Goal: Task Accomplishment & Management: Complete application form

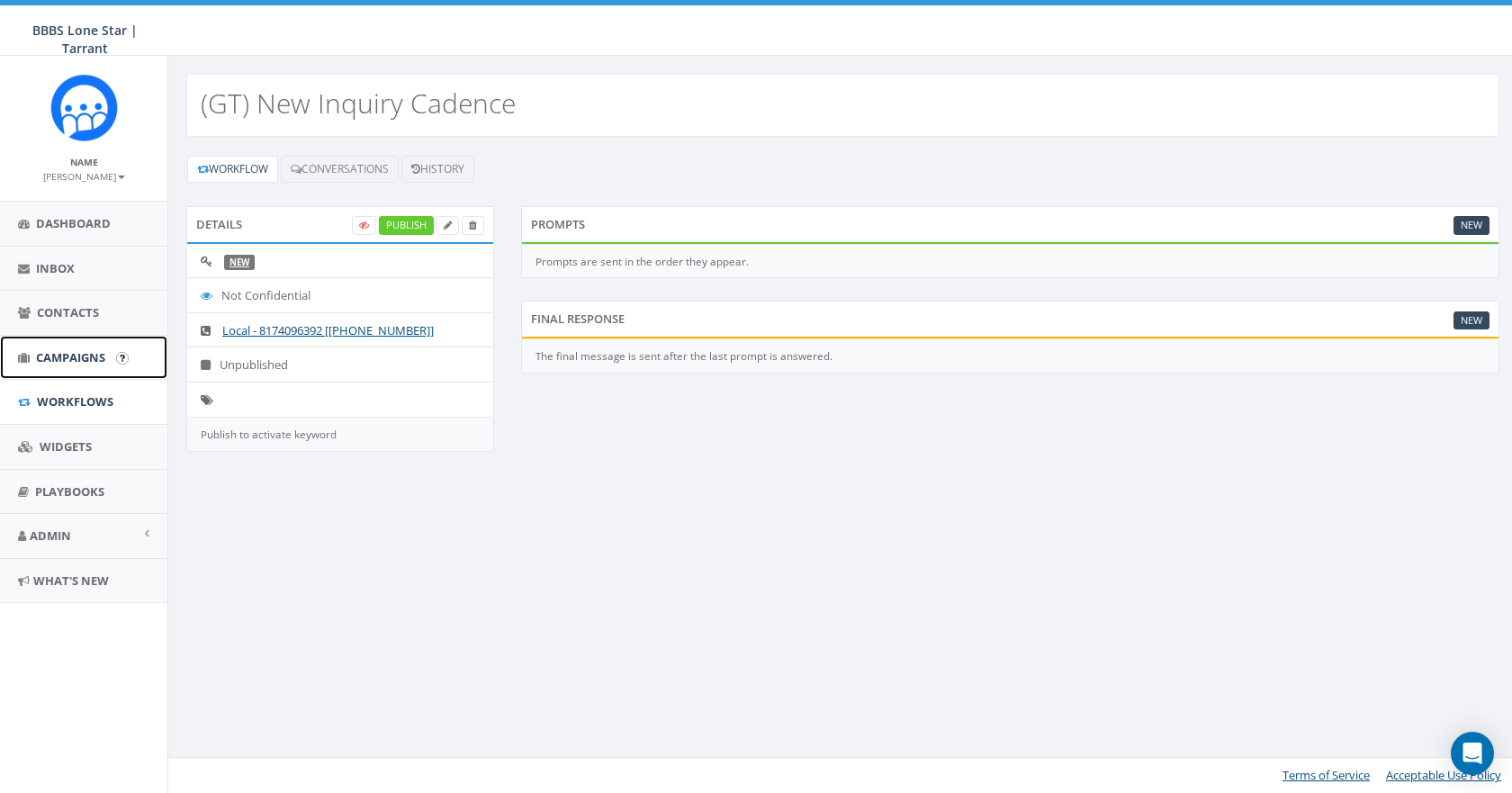
click at [74, 351] on span "Campaigns" at bounding box center [70, 358] width 70 height 16
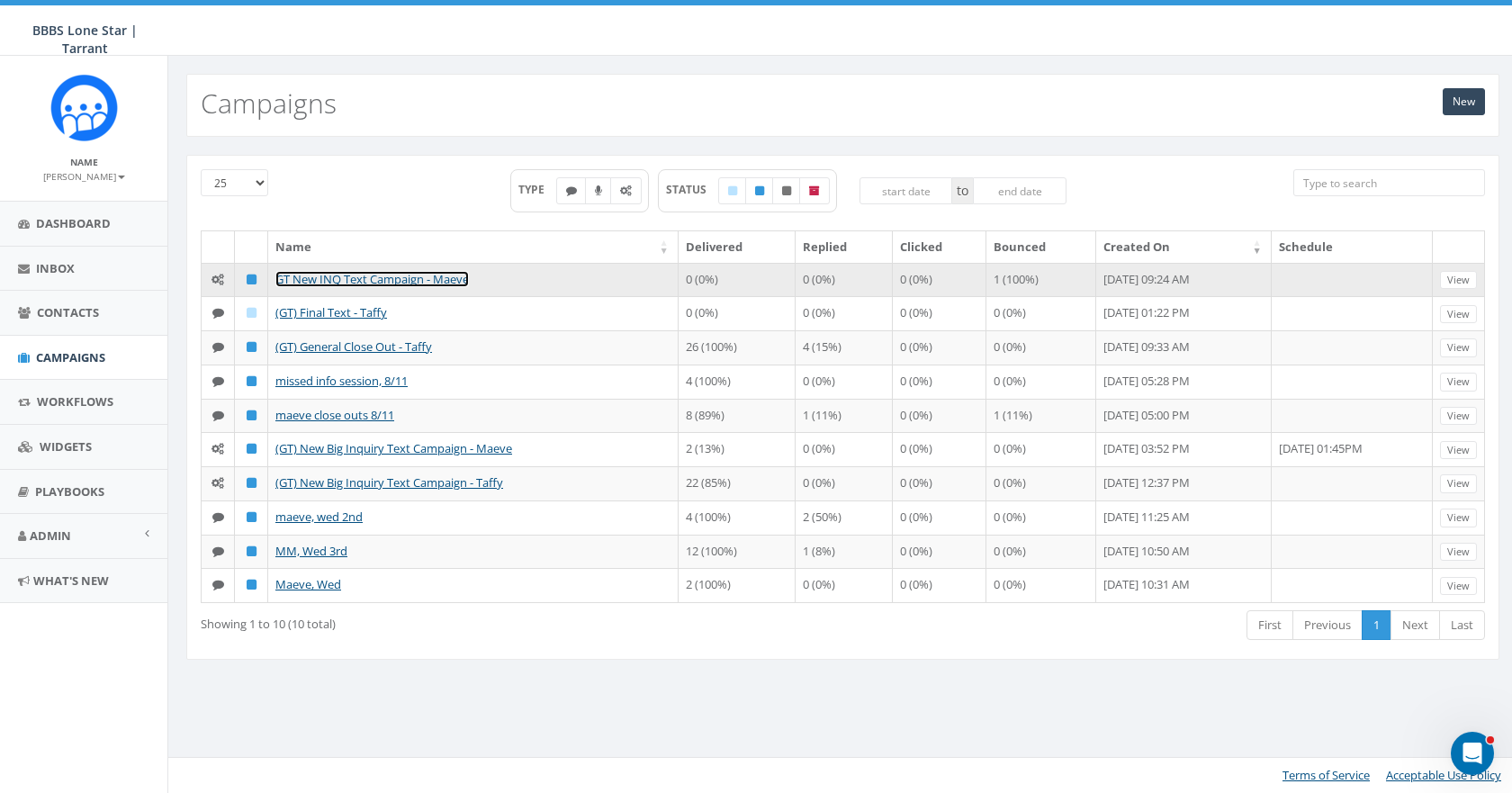
click at [396, 277] on link "GT New INQ Text Campaign - Maeve" at bounding box center [372, 279] width 194 height 16
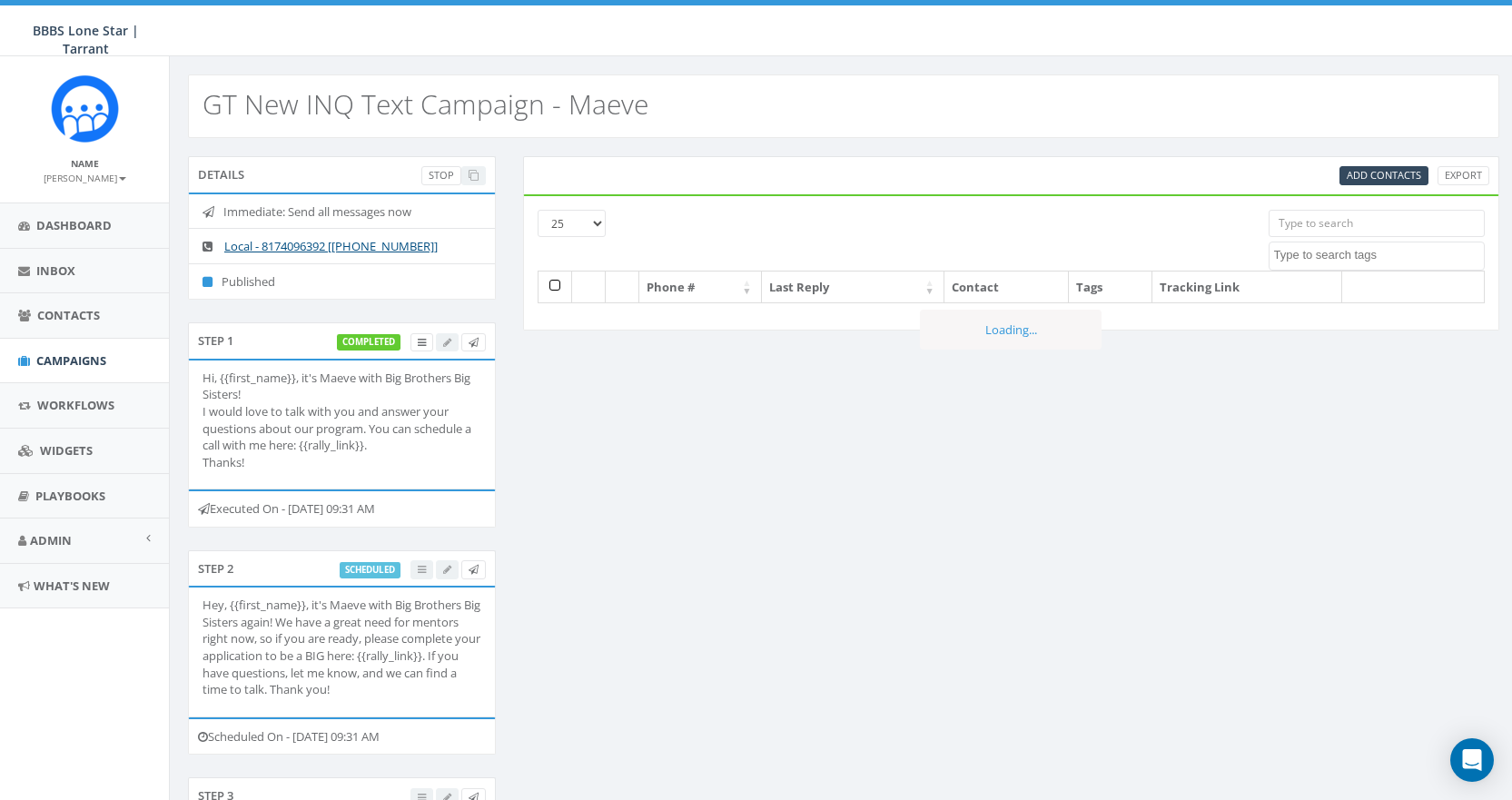
select select
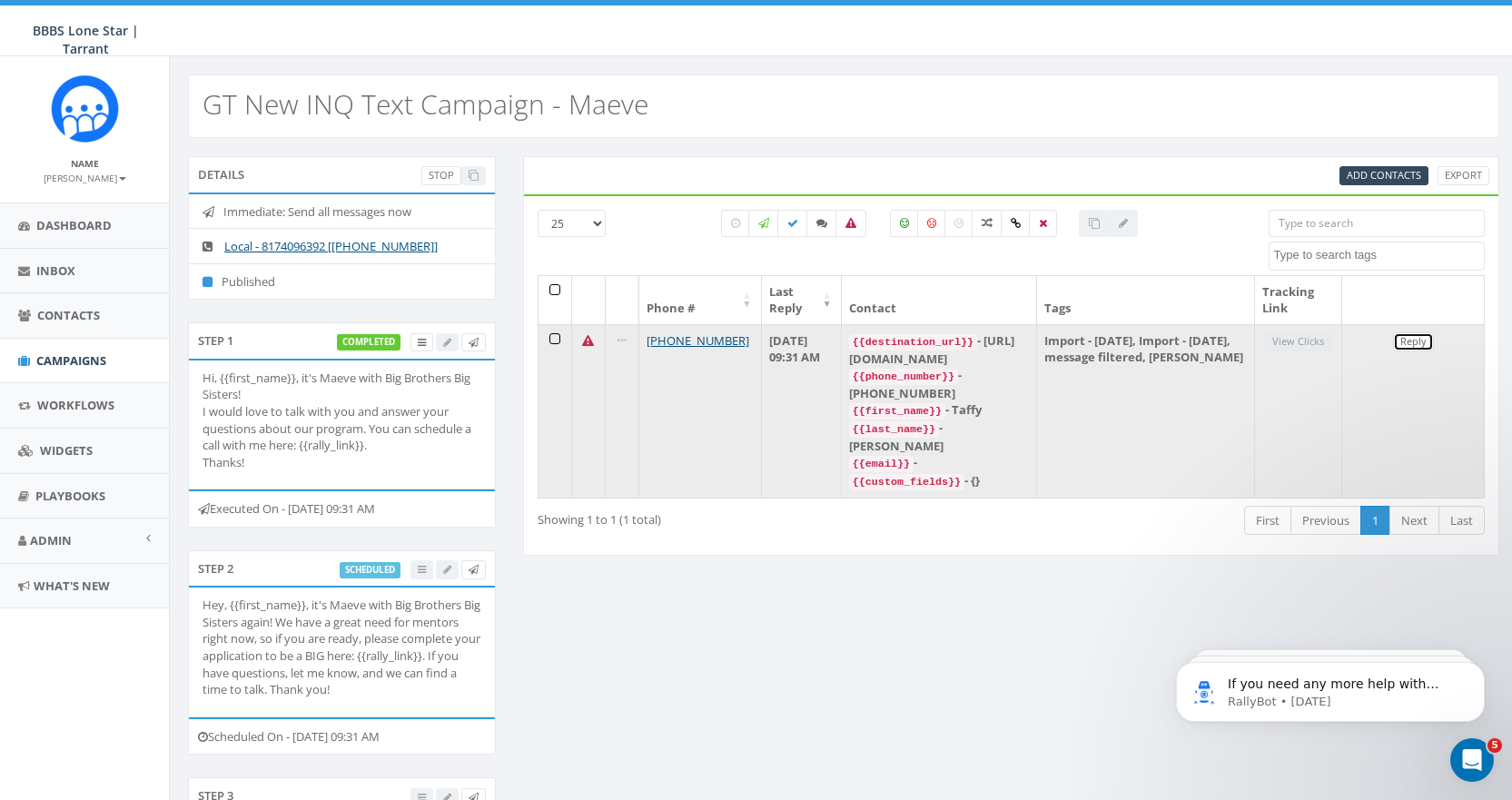
click at [1407, 342] on link "Reply" at bounding box center [1413, 341] width 41 height 19
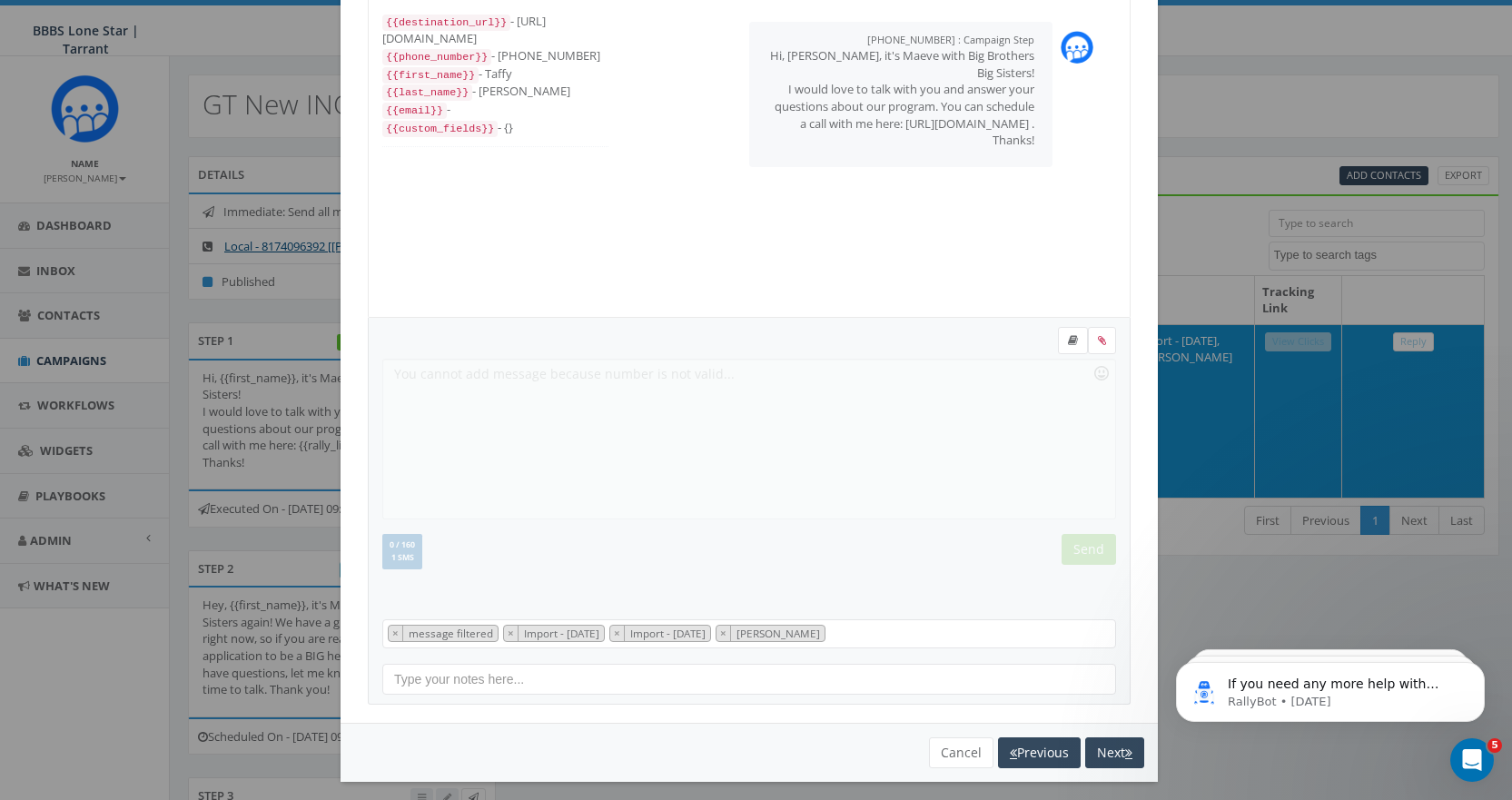
scroll to position [110, 0]
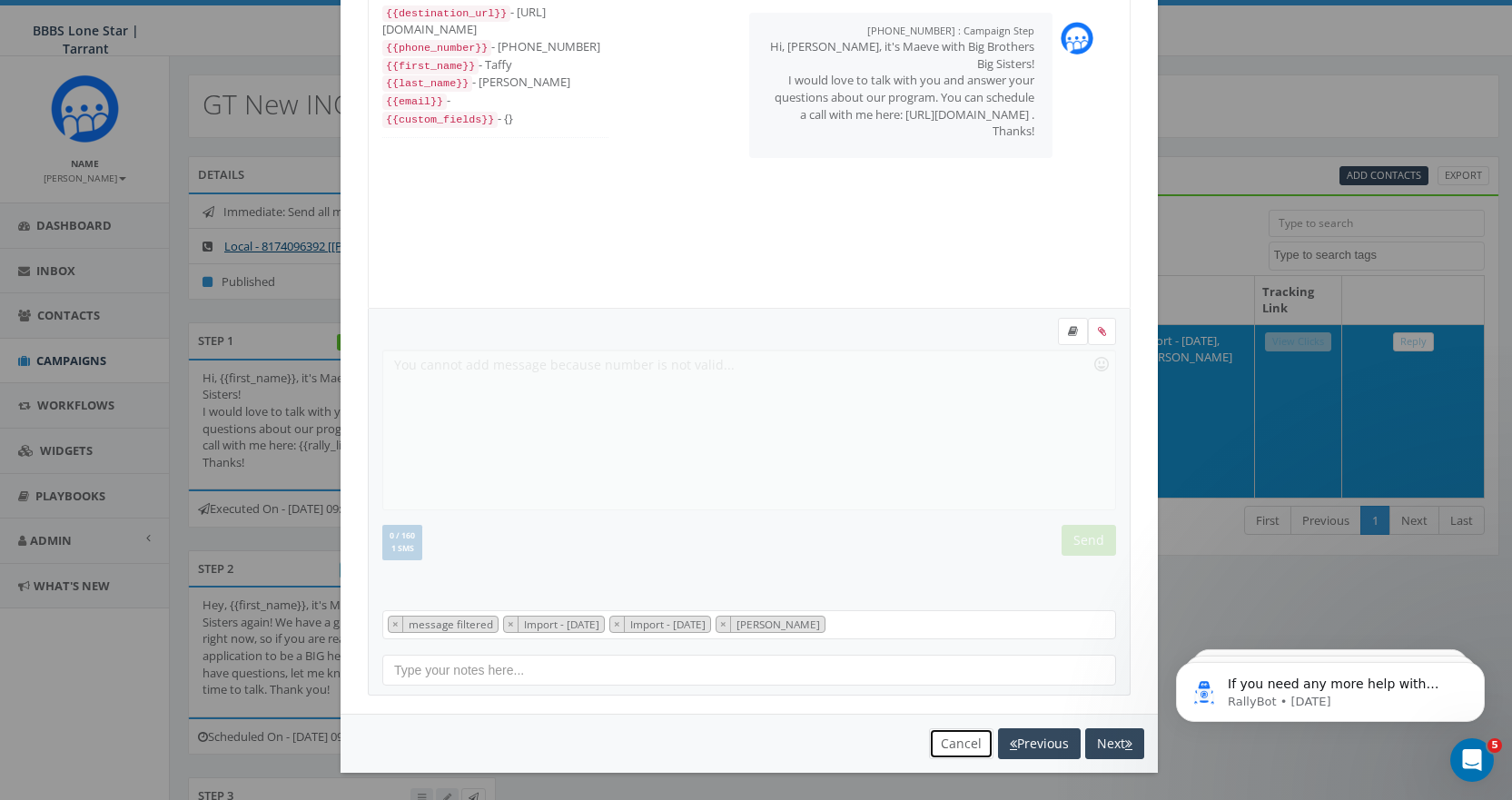
click at [945, 737] on button "Cancel" at bounding box center [961, 743] width 65 height 30
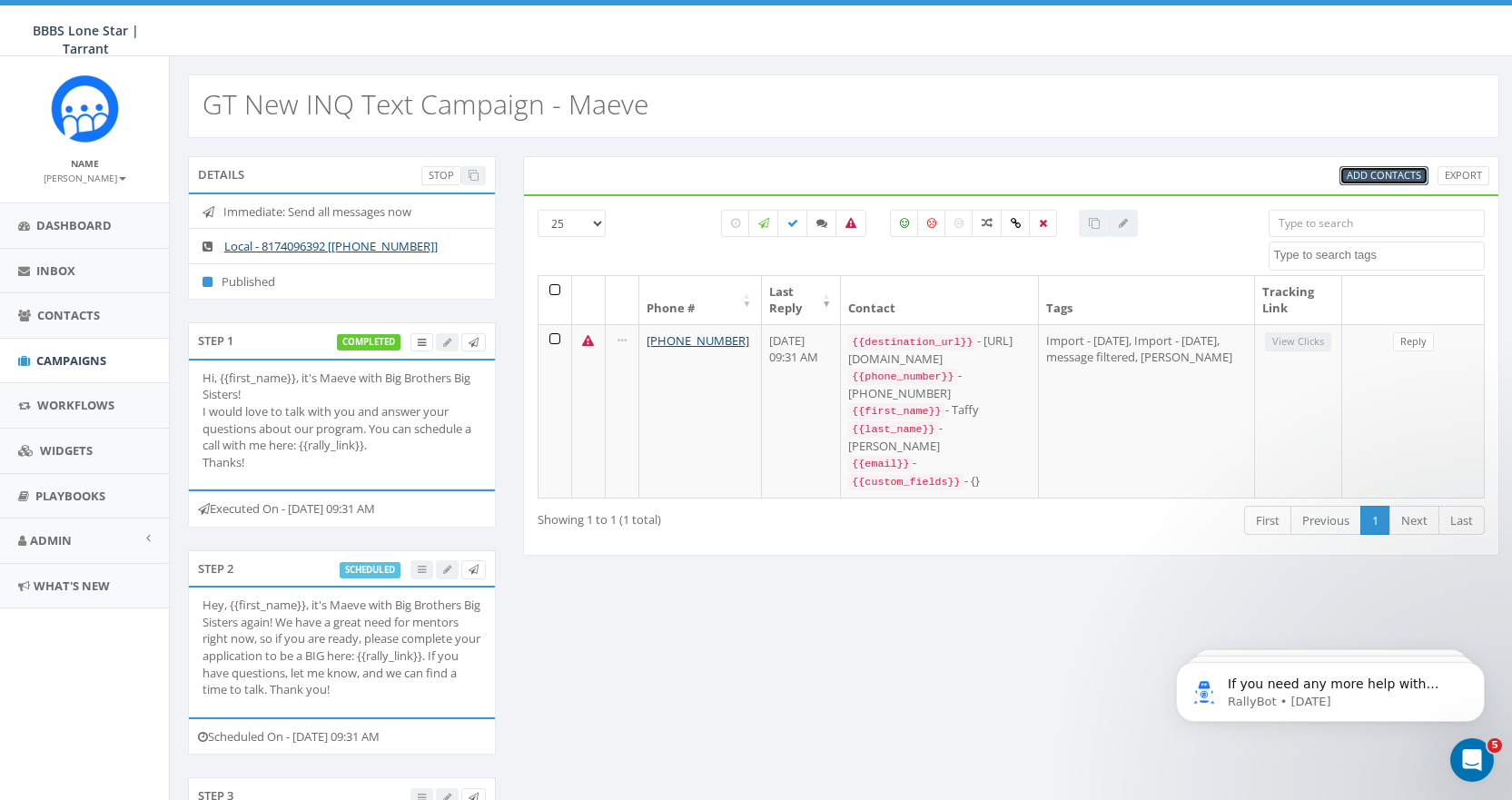
click at [1381, 178] on span "Add Contacts" at bounding box center [1384, 174] width 75 height 14
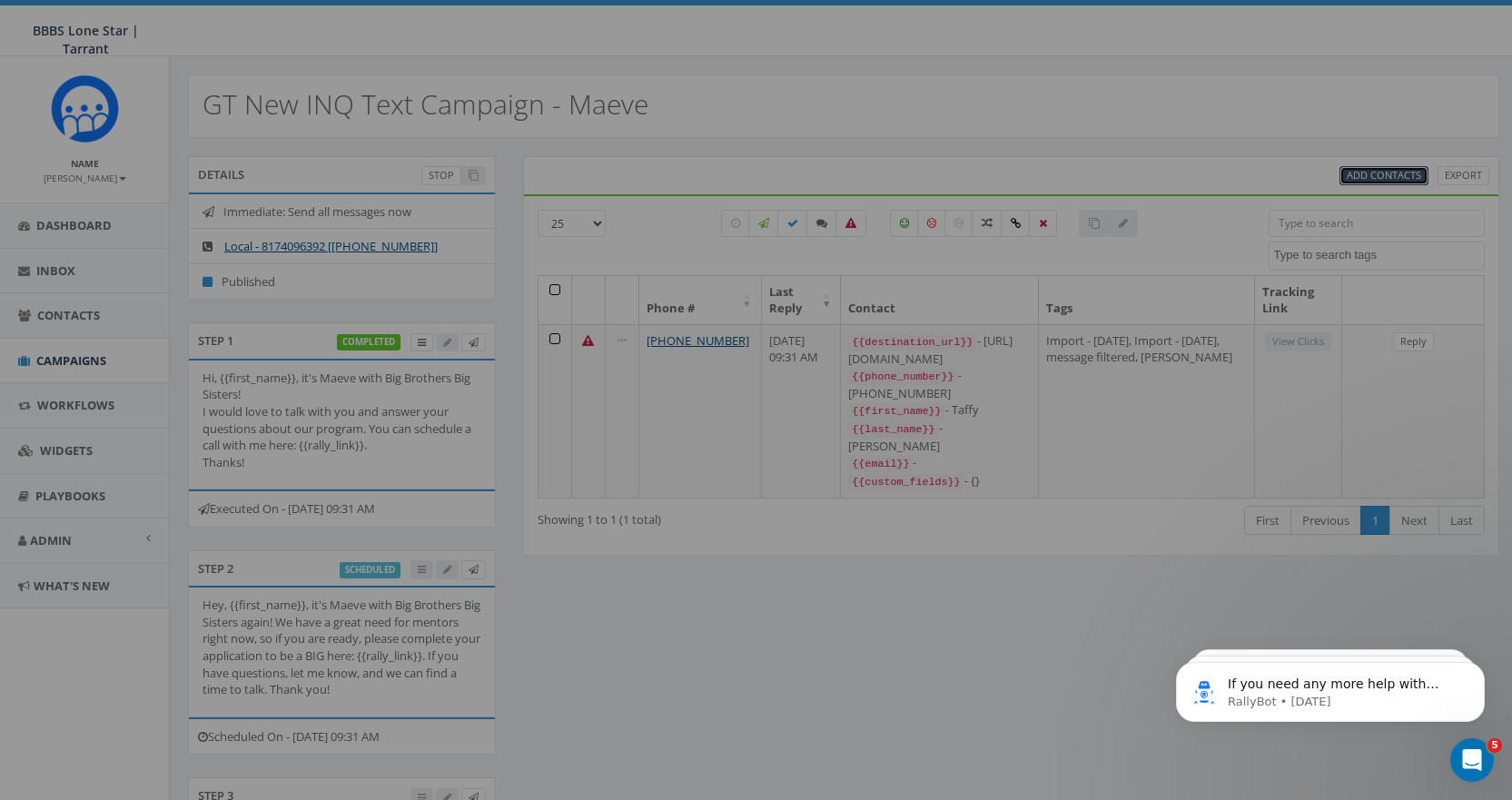
scroll to position [0, 0]
select select
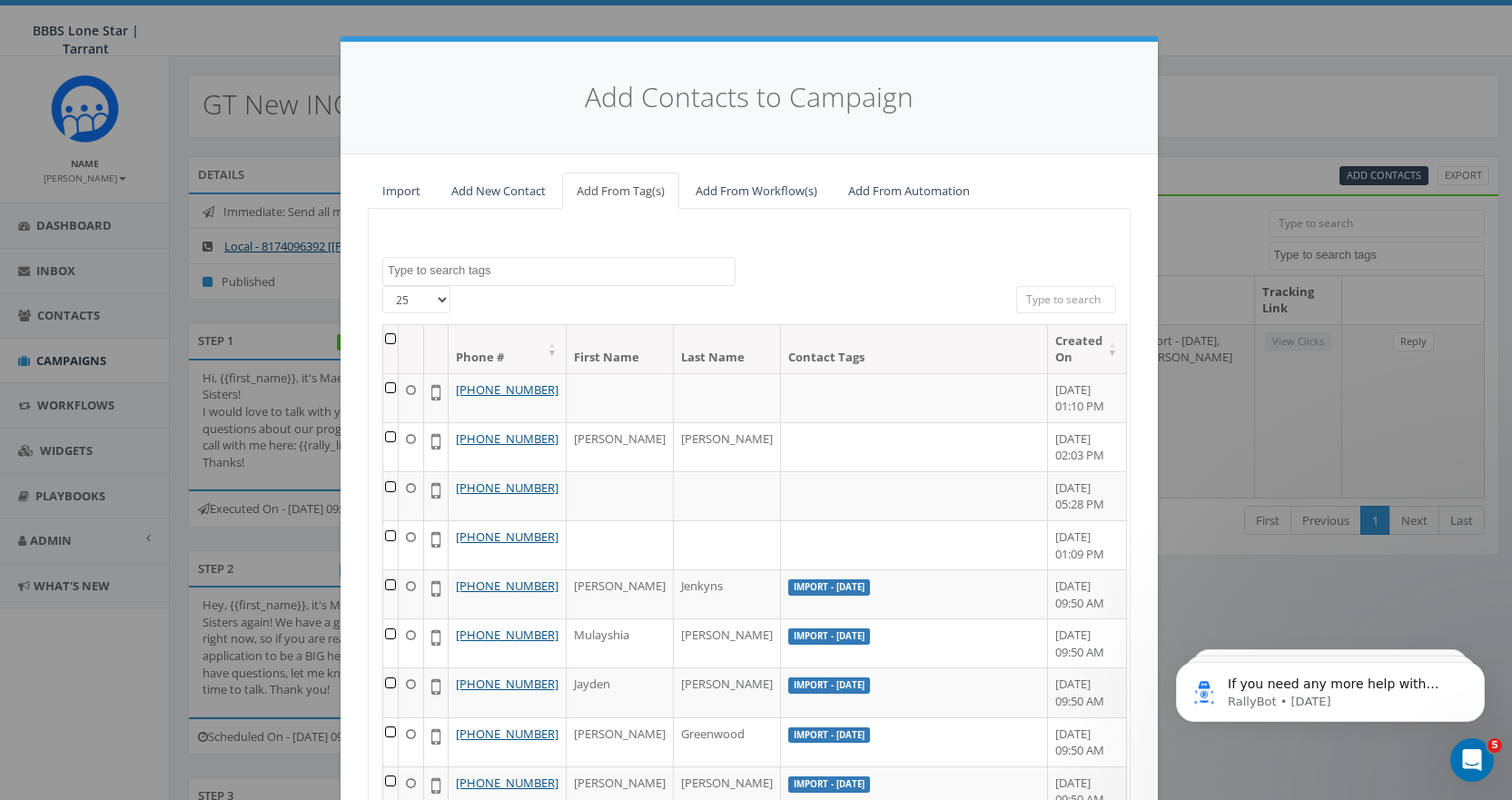
click at [1065, 297] on input "search" at bounding box center [1066, 300] width 100 height 28
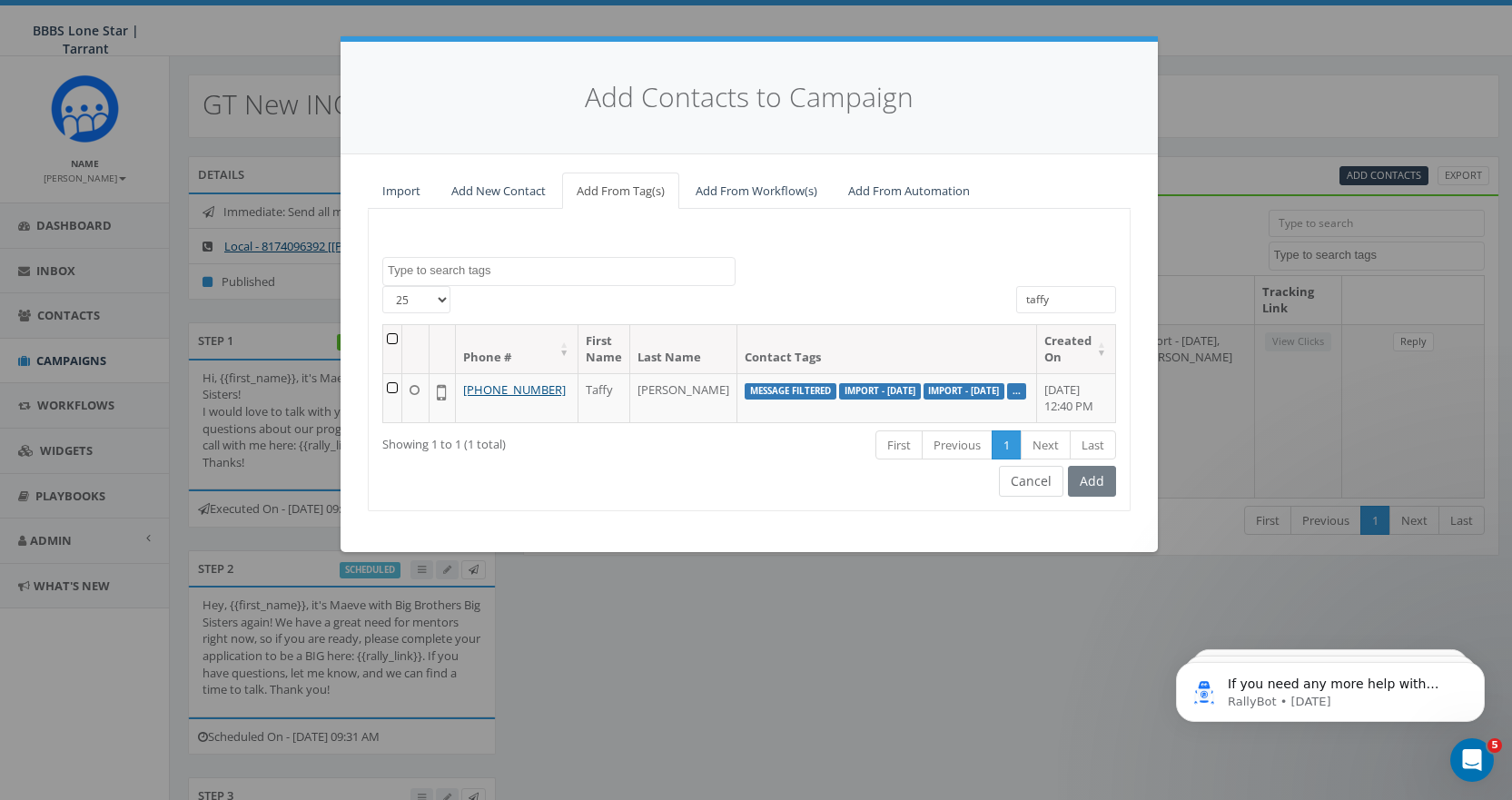
type input "taffy"
click at [1024, 496] on button "Cancel" at bounding box center [1031, 481] width 65 height 30
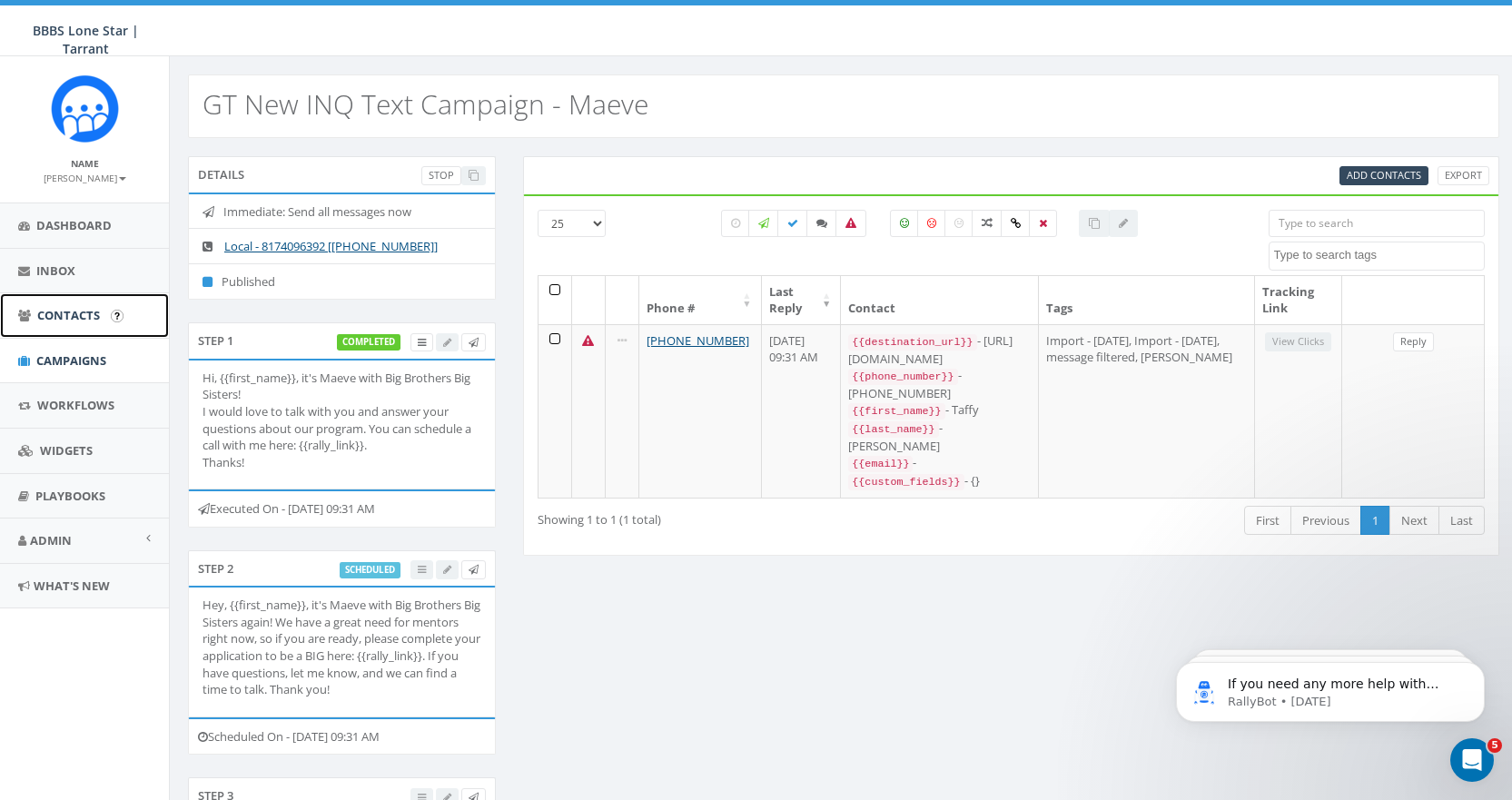
click at [74, 312] on span "Contacts" at bounding box center [68, 316] width 63 height 17
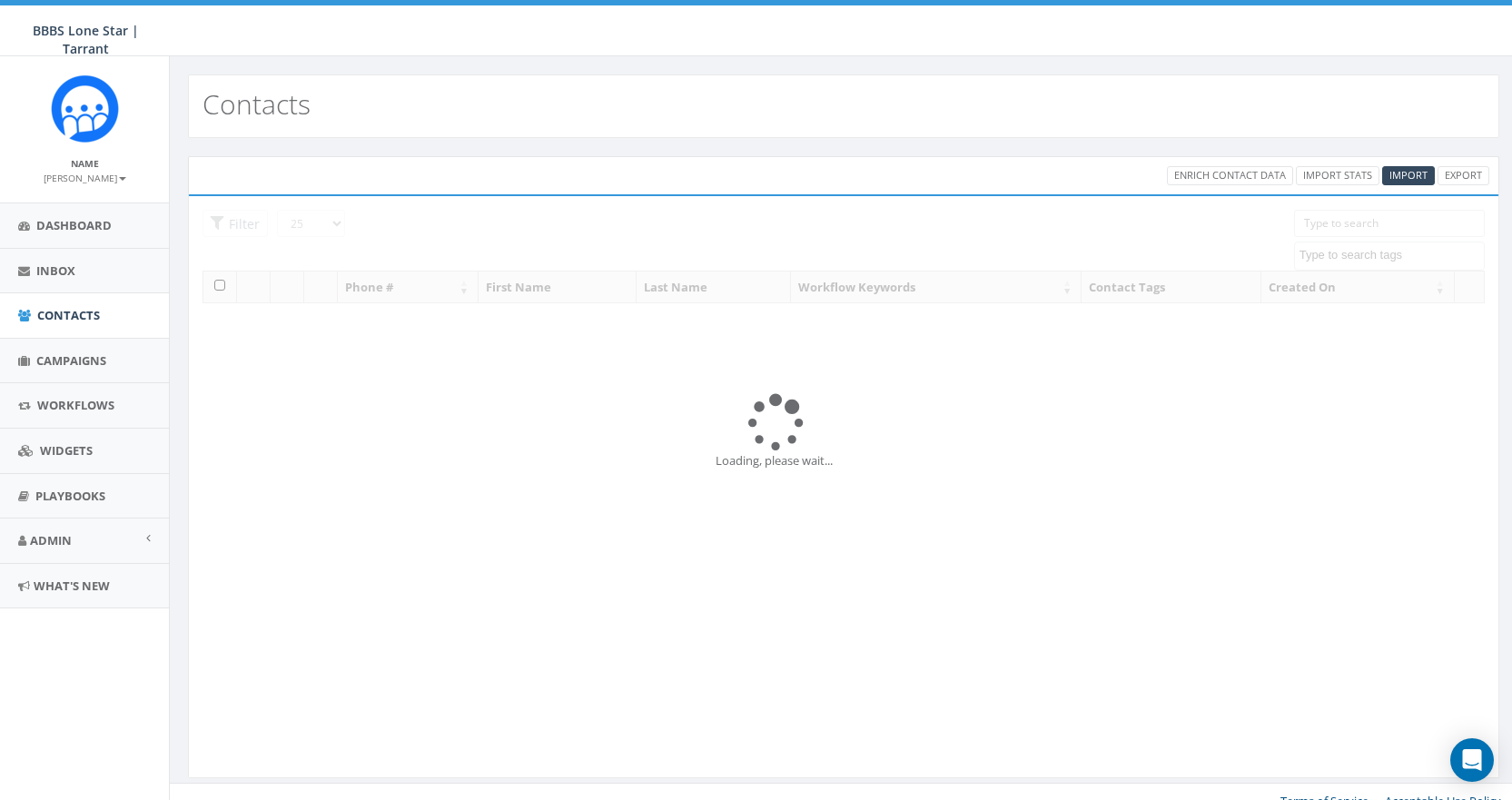
select select
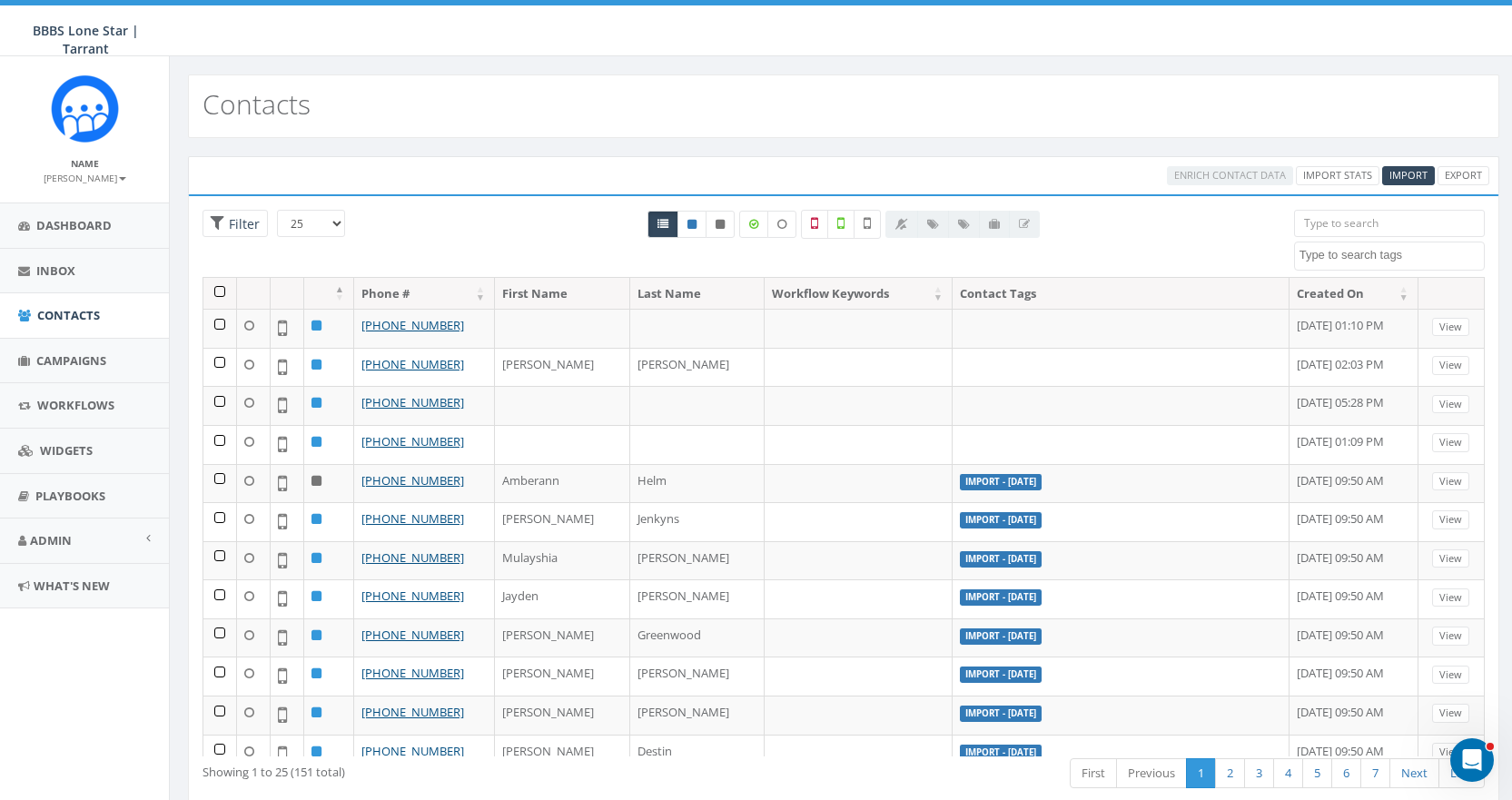
click at [1360, 226] on input "search" at bounding box center [1389, 223] width 191 height 28
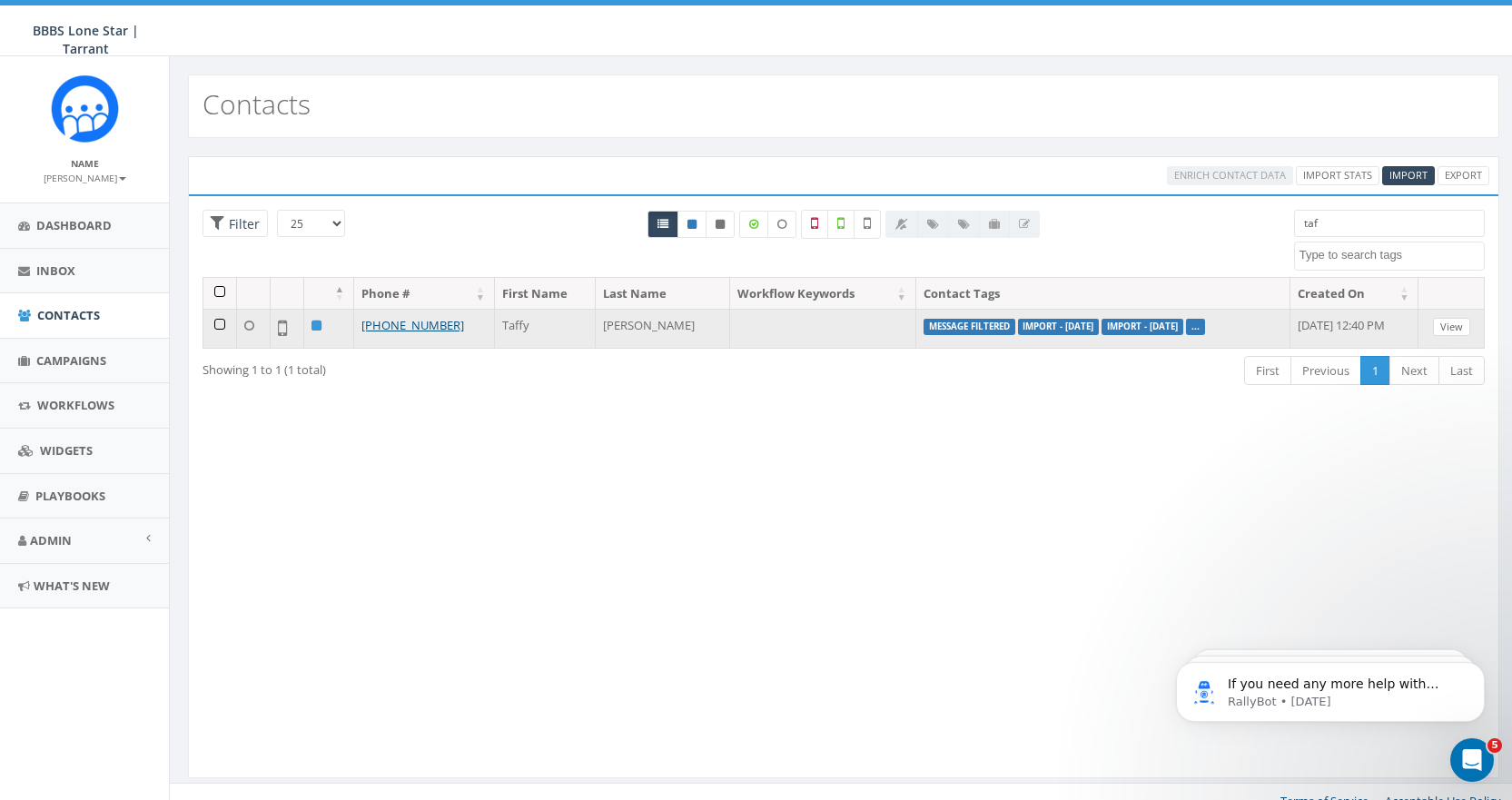
type input "taf"
click at [1448, 323] on link "View" at bounding box center [1451, 327] width 37 height 19
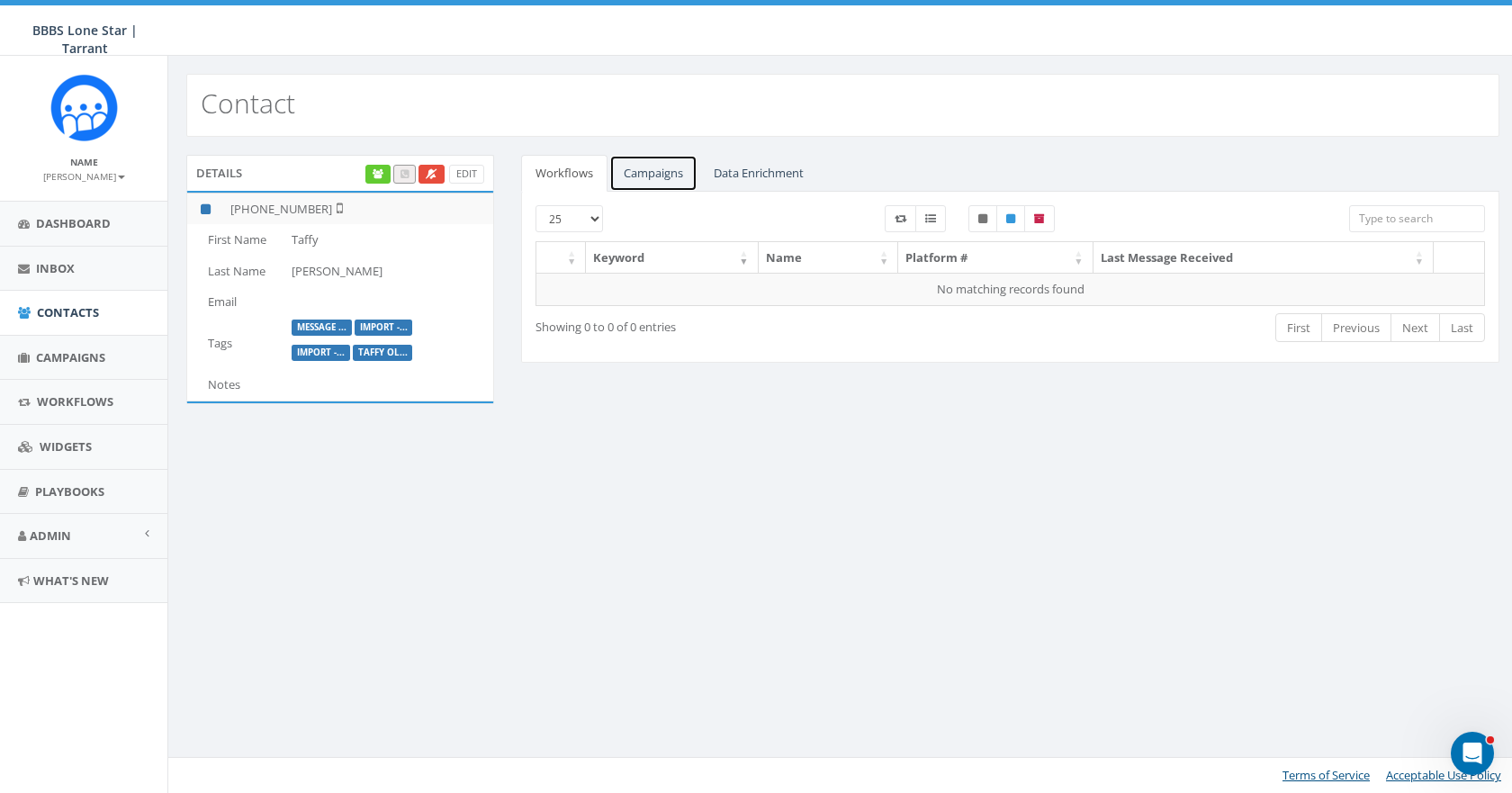
click at [648, 163] on link "Campaigns" at bounding box center [653, 173] width 88 height 37
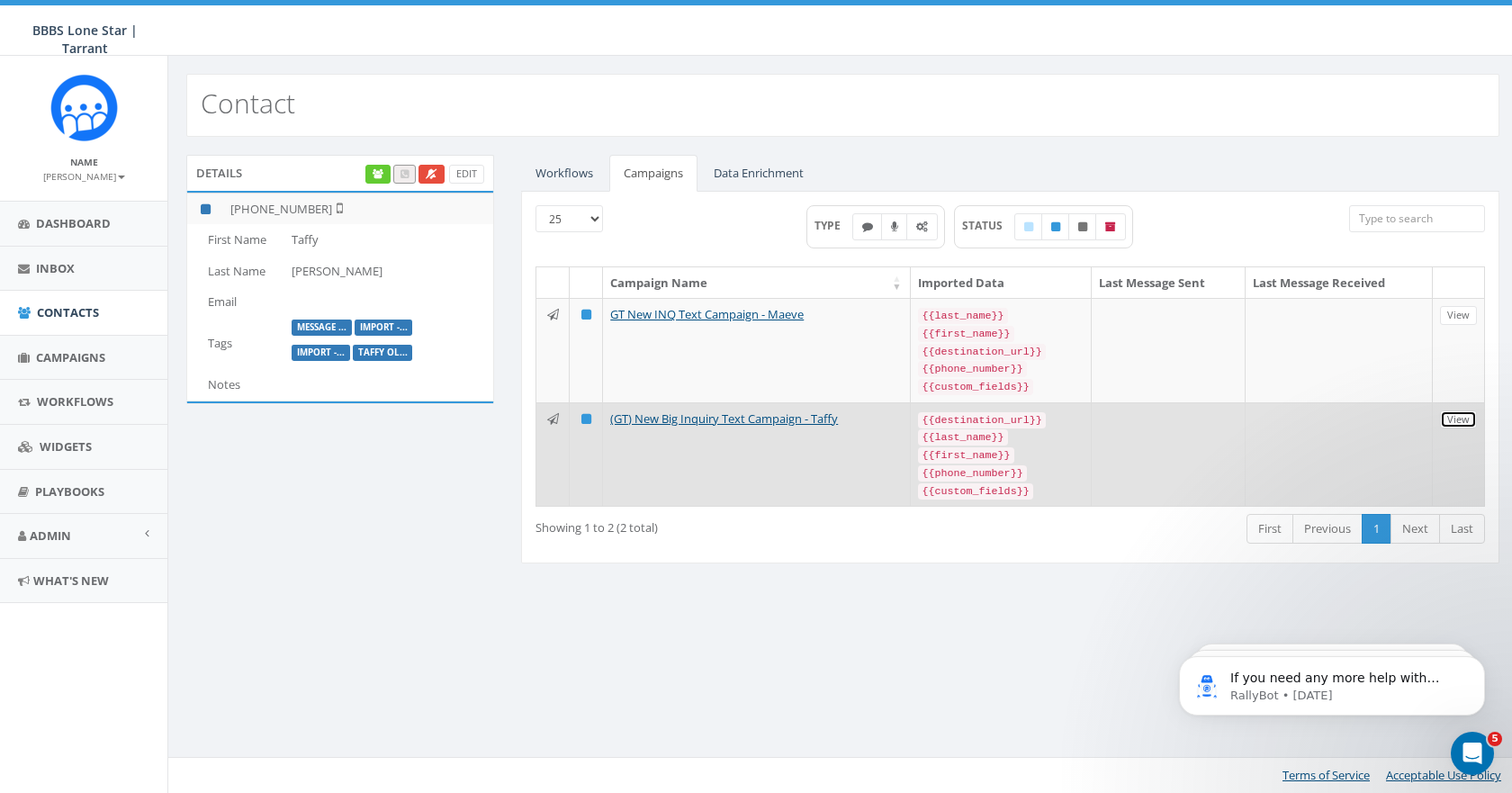
click at [1462, 415] on link "View" at bounding box center [1458, 420] width 37 height 19
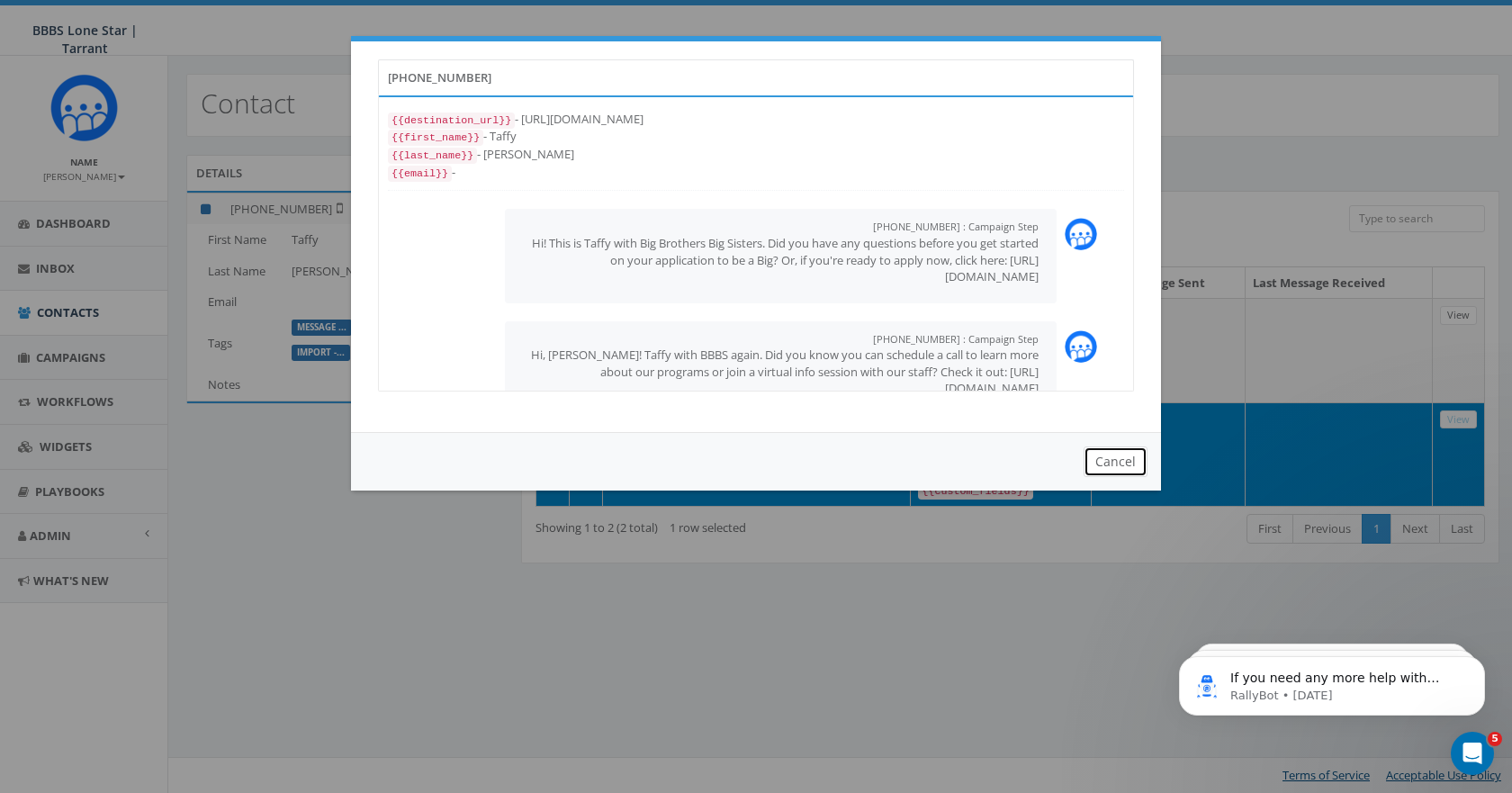
click at [1100, 460] on button "Cancel" at bounding box center [1115, 461] width 64 height 30
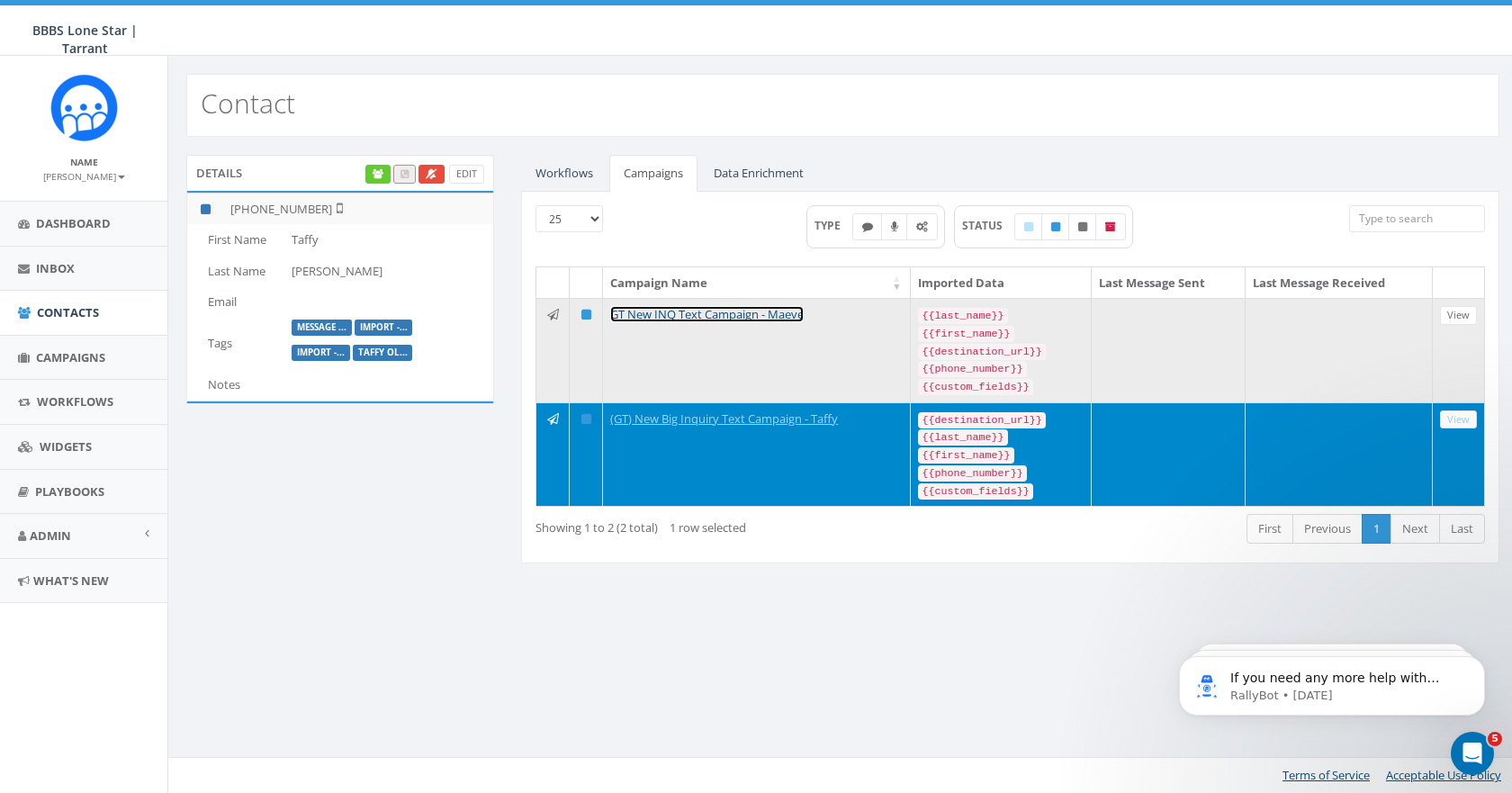
click at [669, 310] on link "GT New INQ Text Campaign - Maeve" at bounding box center [707, 314] width 194 height 16
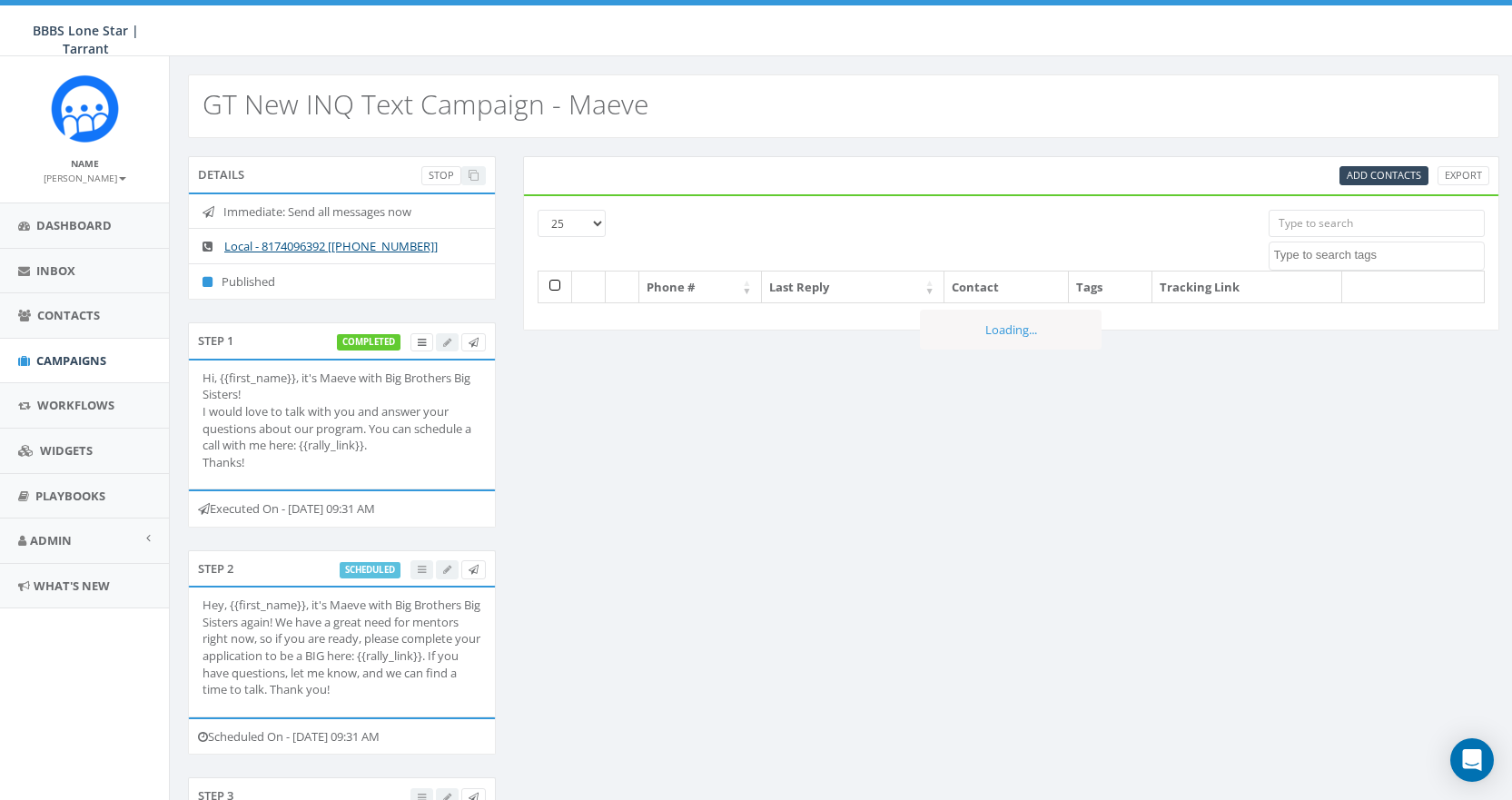
select select
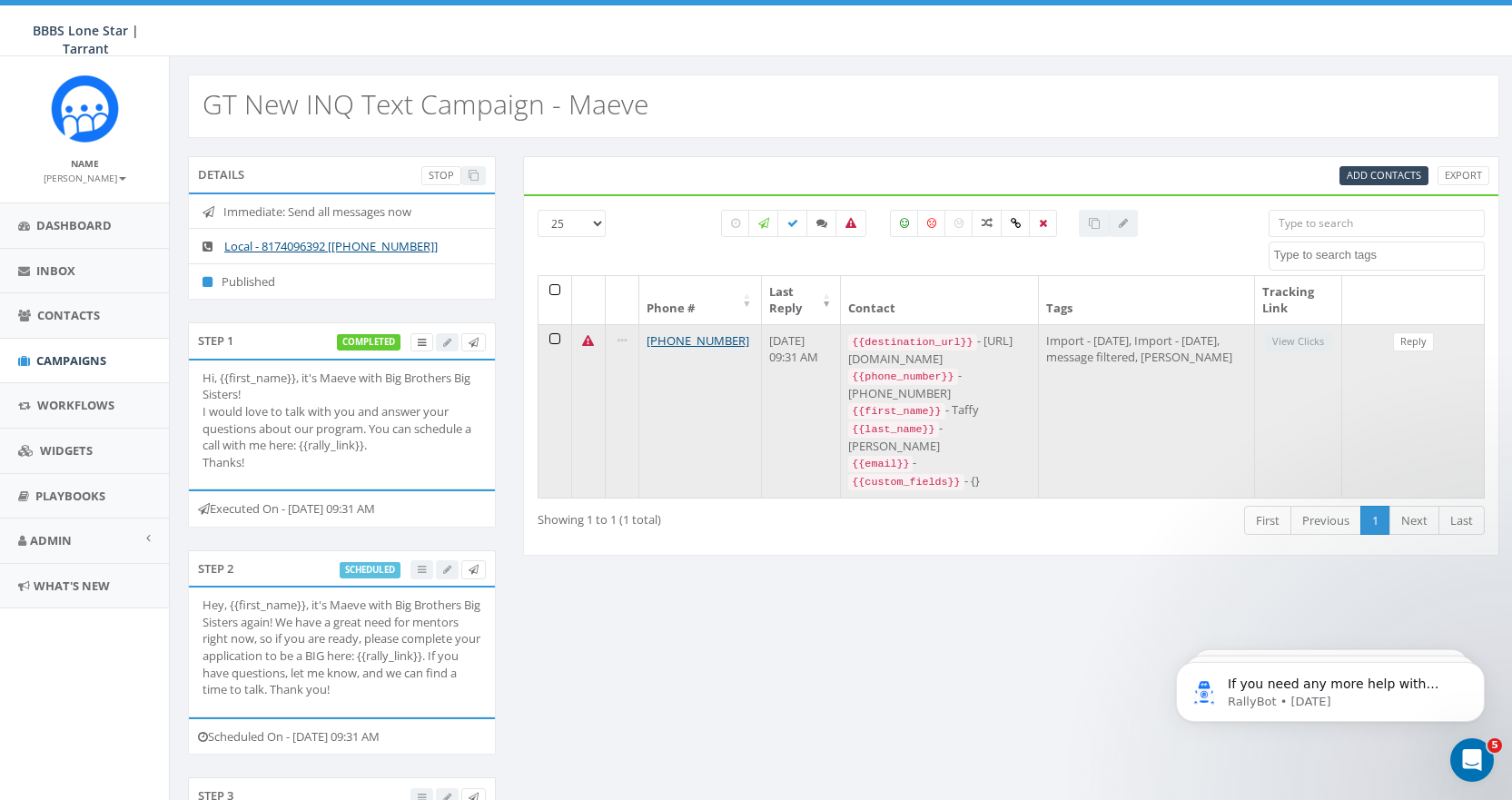
click at [584, 336] on icon at bounding box center [588, 340] width 12 height 12
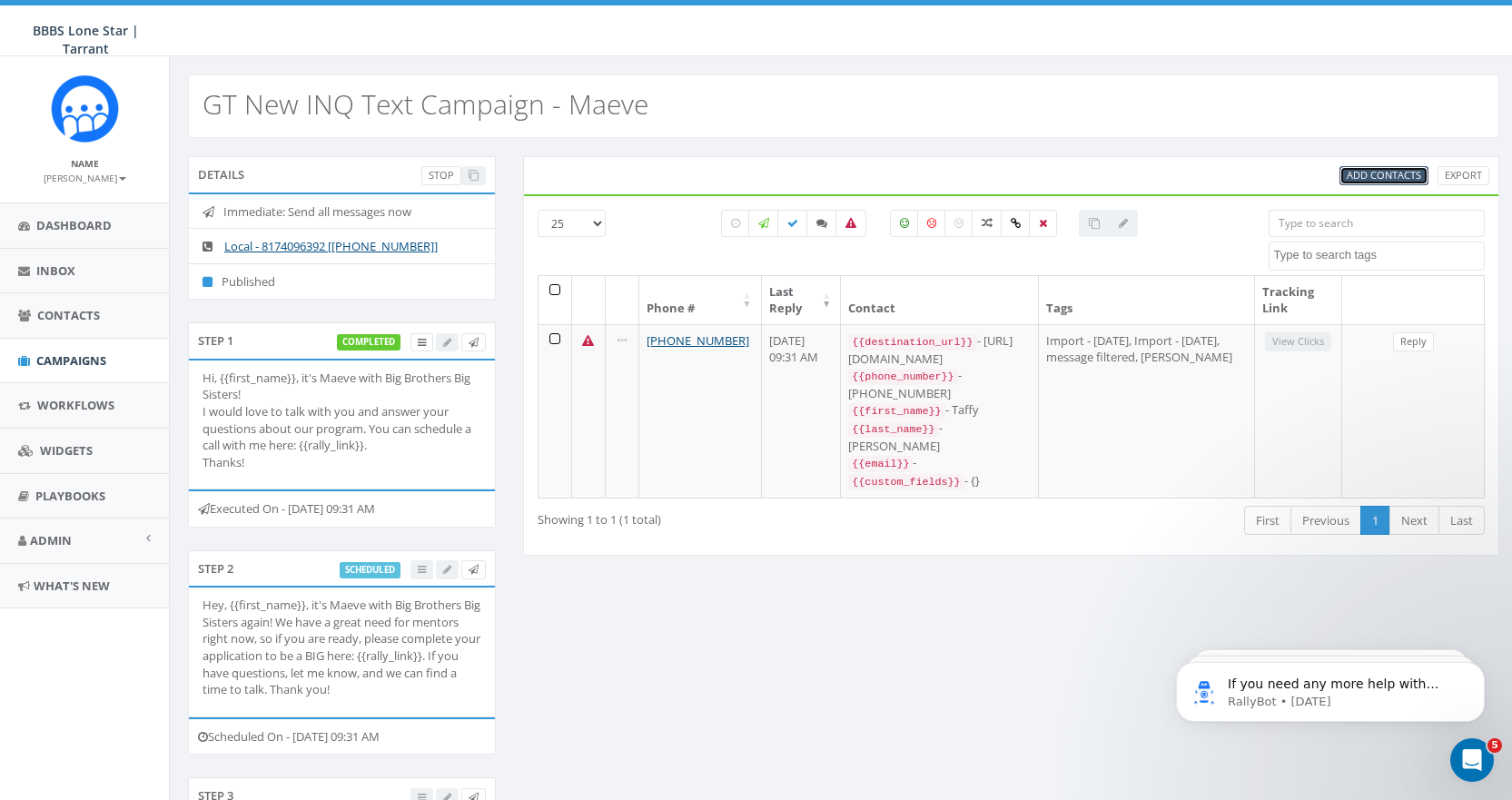
click at [1380, 172] on span "Add Contacts" at bounding box center [1384, 174] width 75 height 14
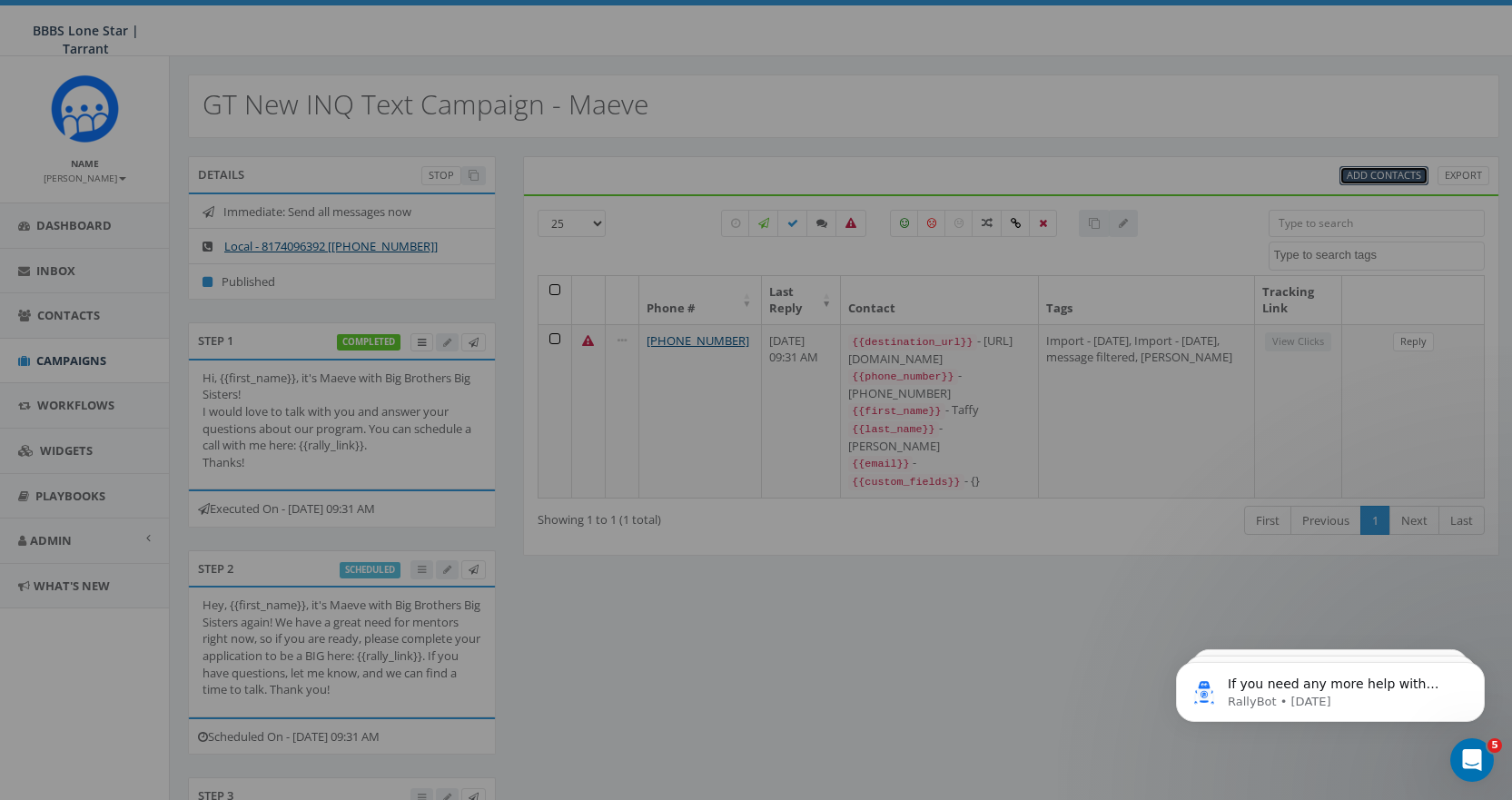
select select
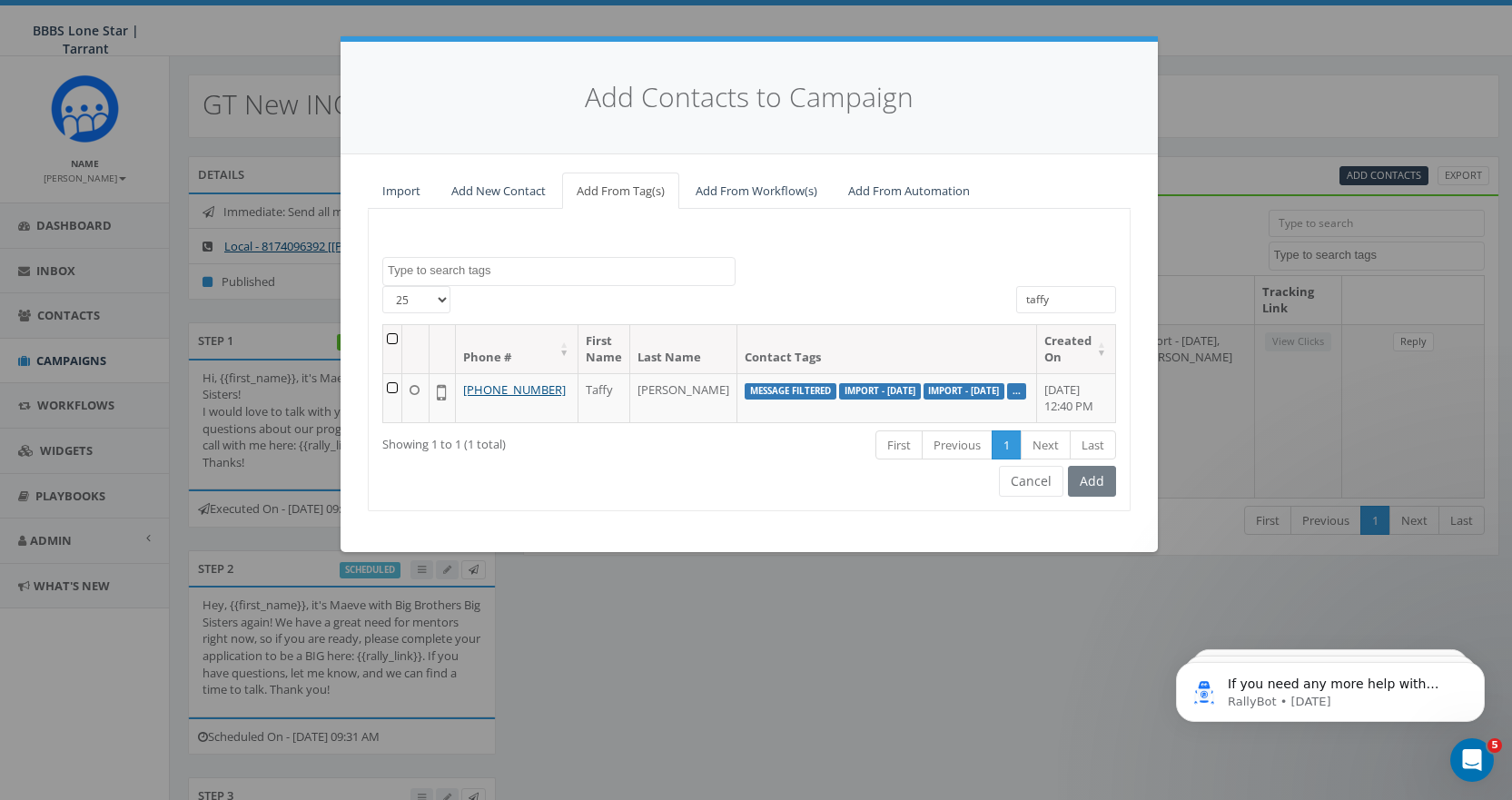
drag, startPoint x: 1062, startPoint y: 294, endPoint x: 978, endPoint y: 301, distance: 84.3
click at [978, 301] on div "25 50 100 taffy" at bounding box center [749, 304] width 761 height 38
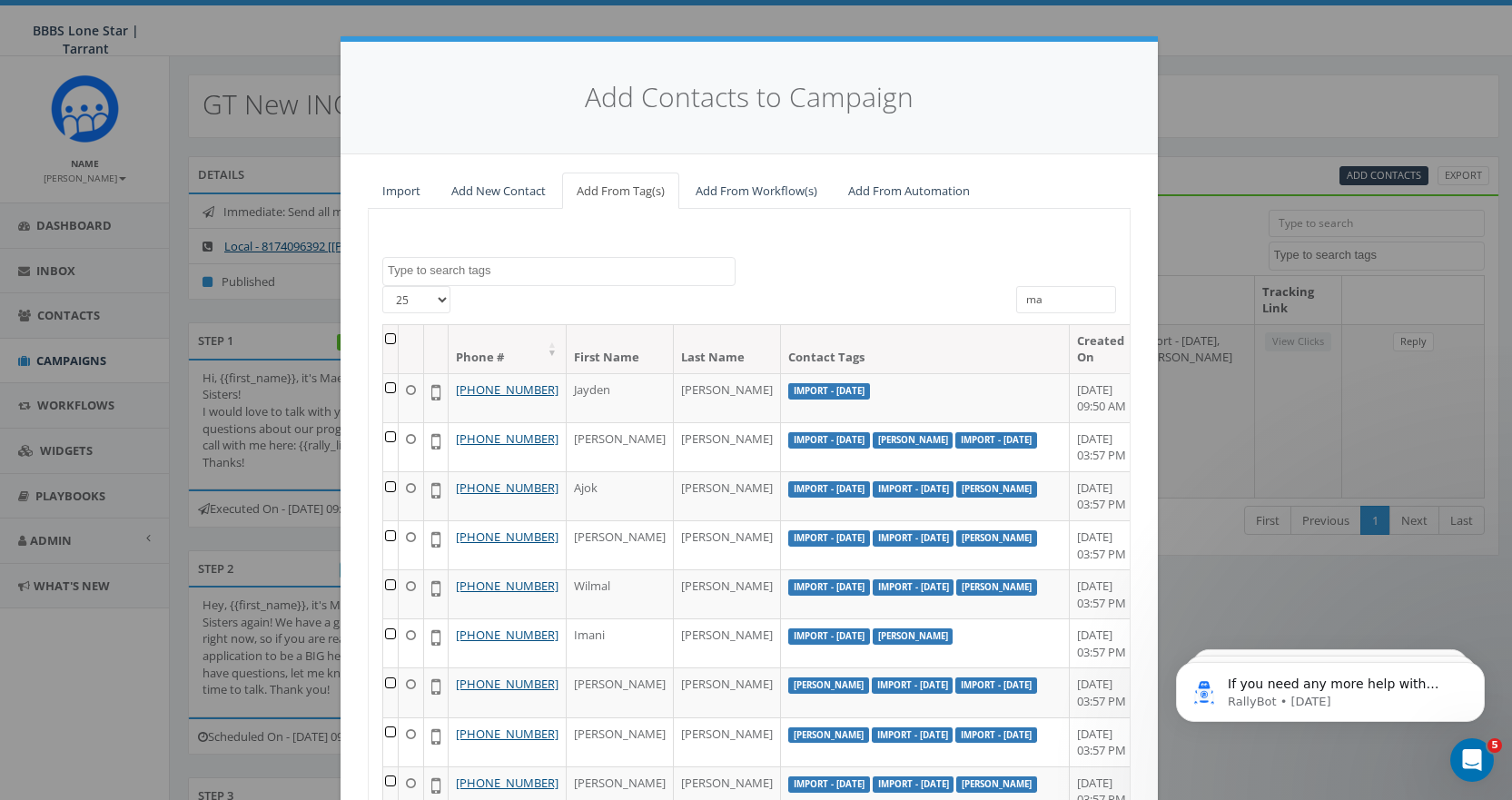
type input "m"
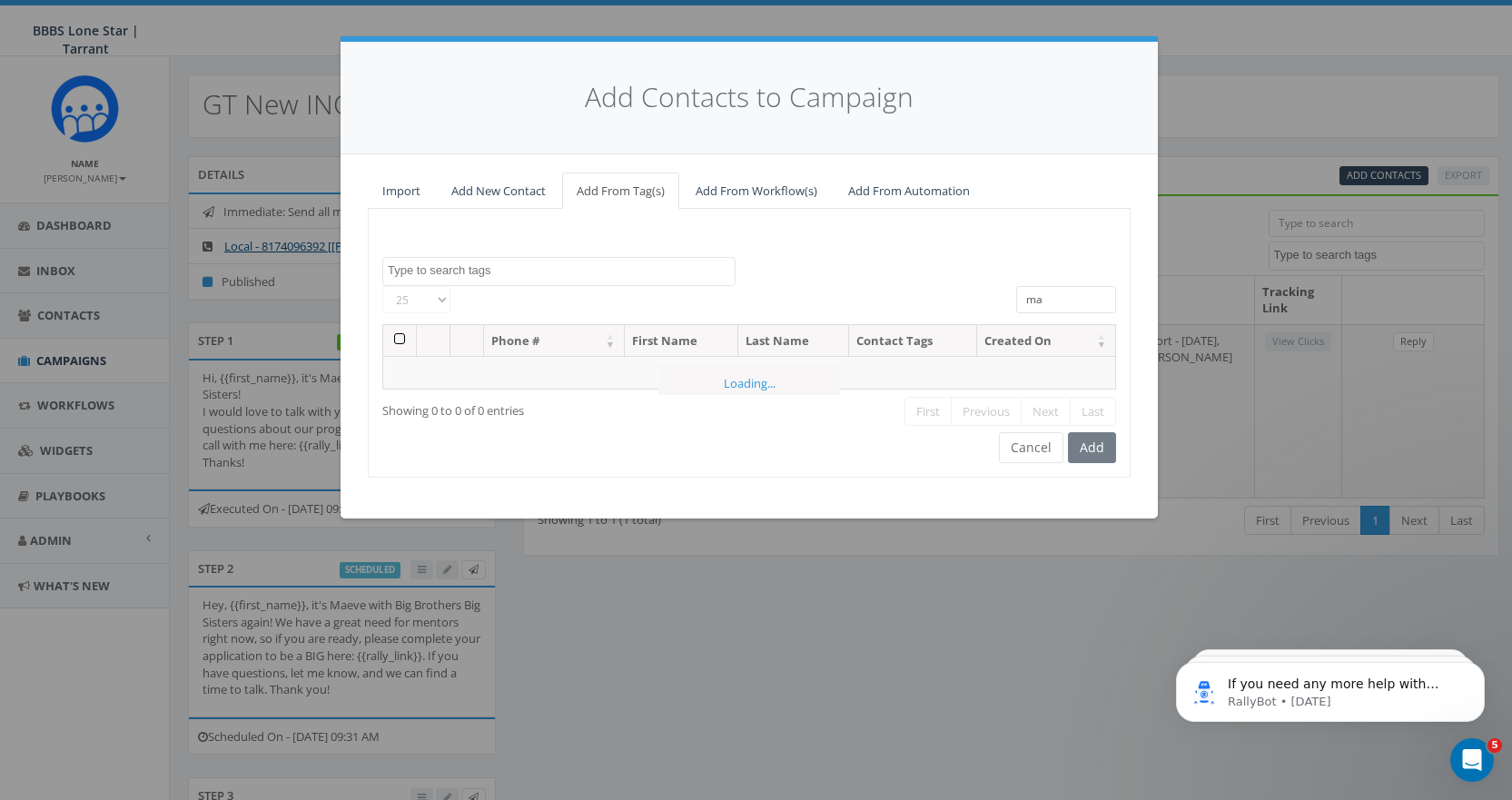
type input "m"
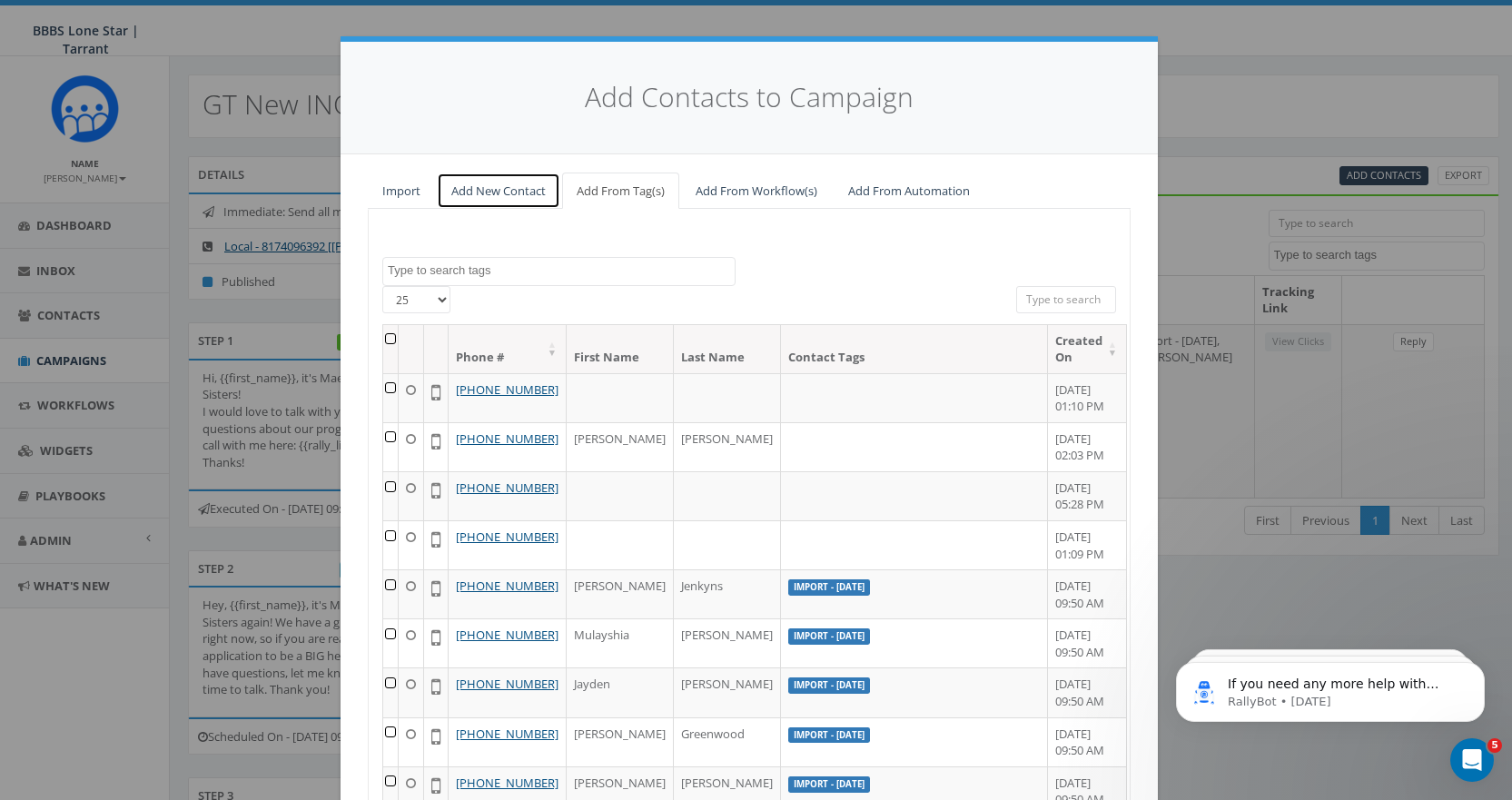
click at [503, 185] on link "Add New Contact" at bounding box center [498, 191] width 124 height 37
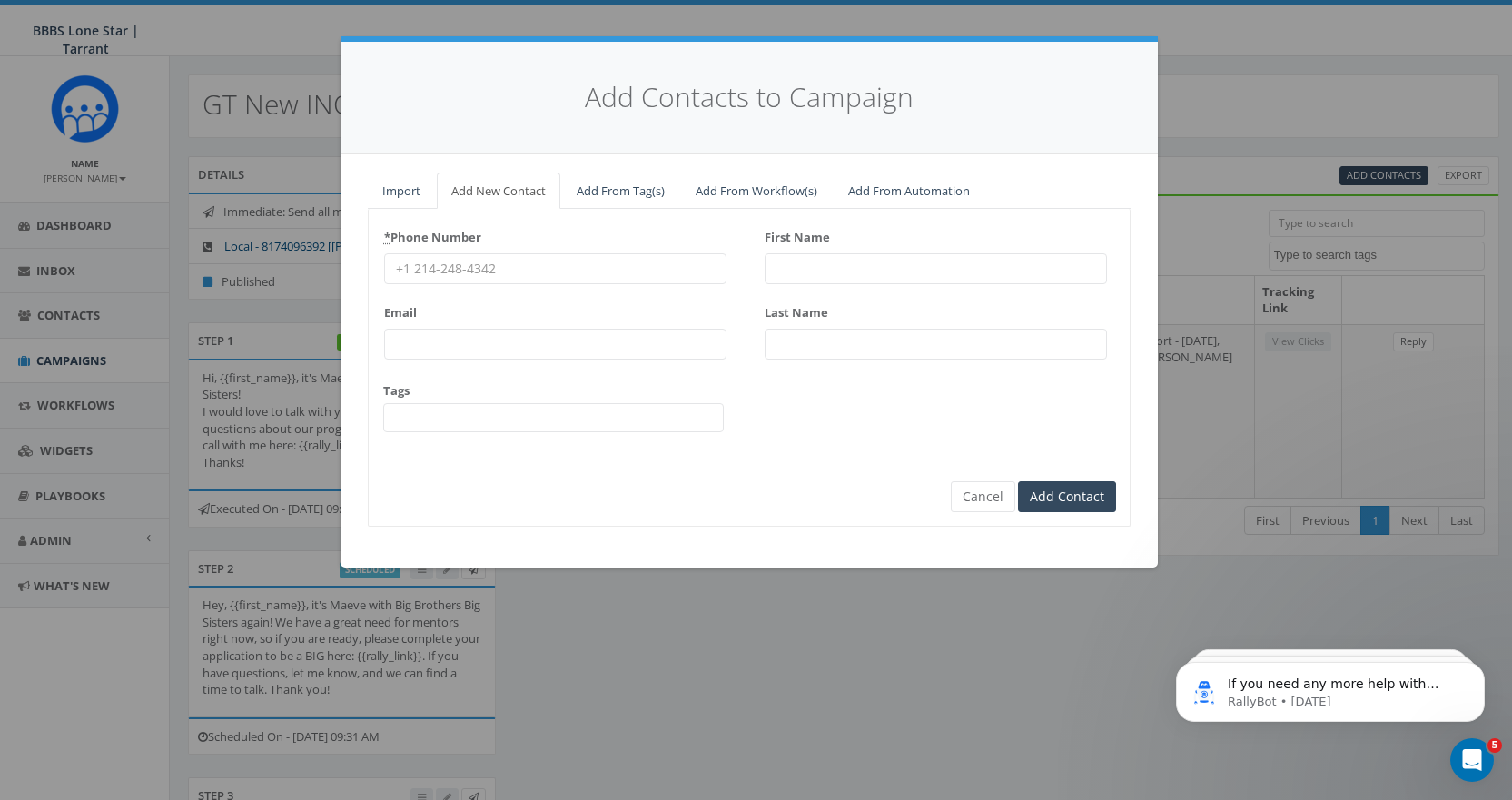
click at [809, 261] on input "First Name" at bounding box center [935, 268] width 342 height 30
type input "Maeve"
click at [814, 353] on input "Last Name" at bounding box center [935, 343] width 342 height 30
type input "Mitchell"
click at [532, 258] on input "* Phone Number" at bounding box center [555, 268] width 342 height 30
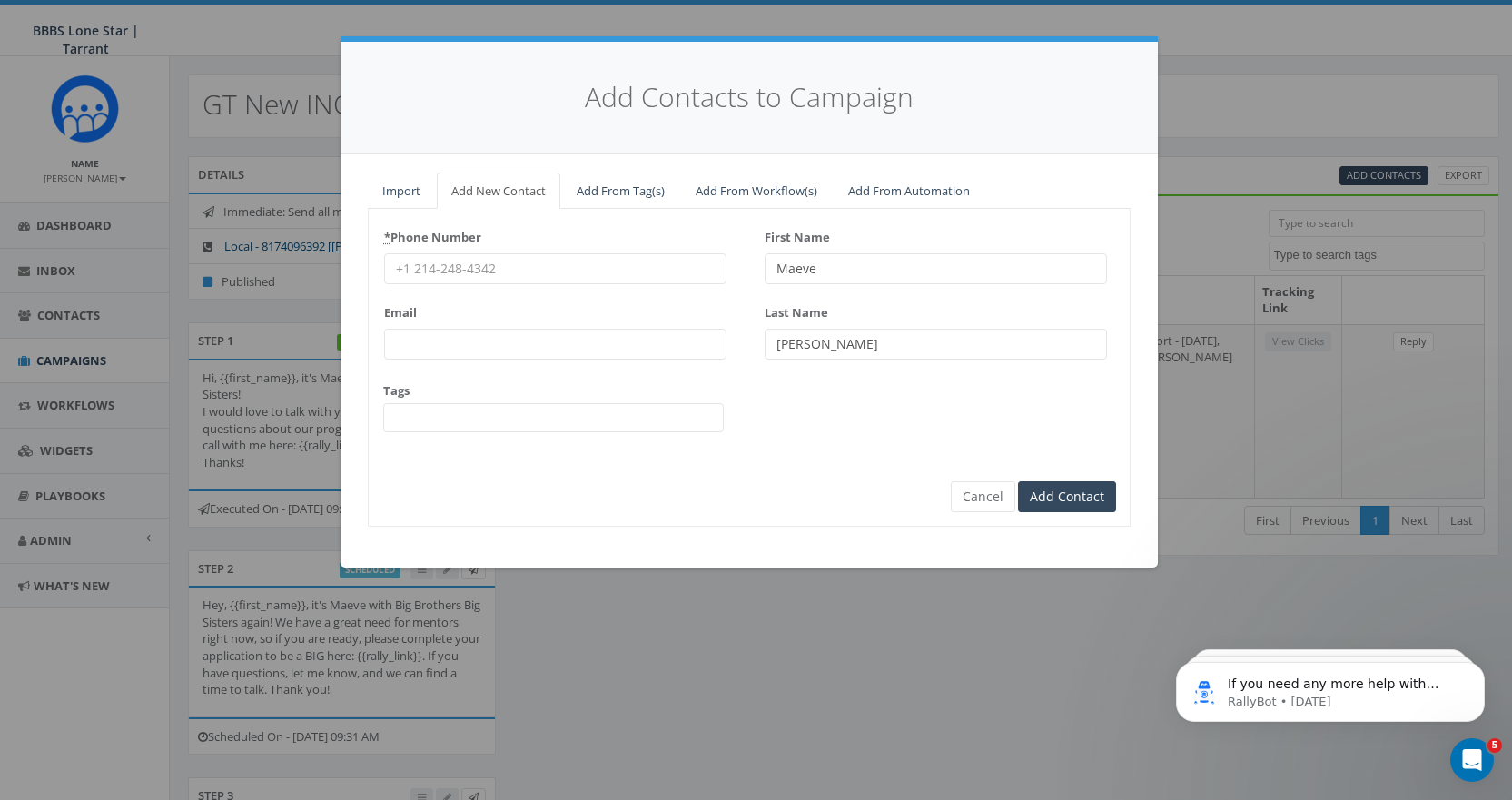
click at [513, 269] on input "* Phone Number" at bounding box center [555, 268] width 342 height 30
type input "18172356185"
click at [1053, 490] on input "Add Contact" at bounding box center [1067, 496] width 98 height 30
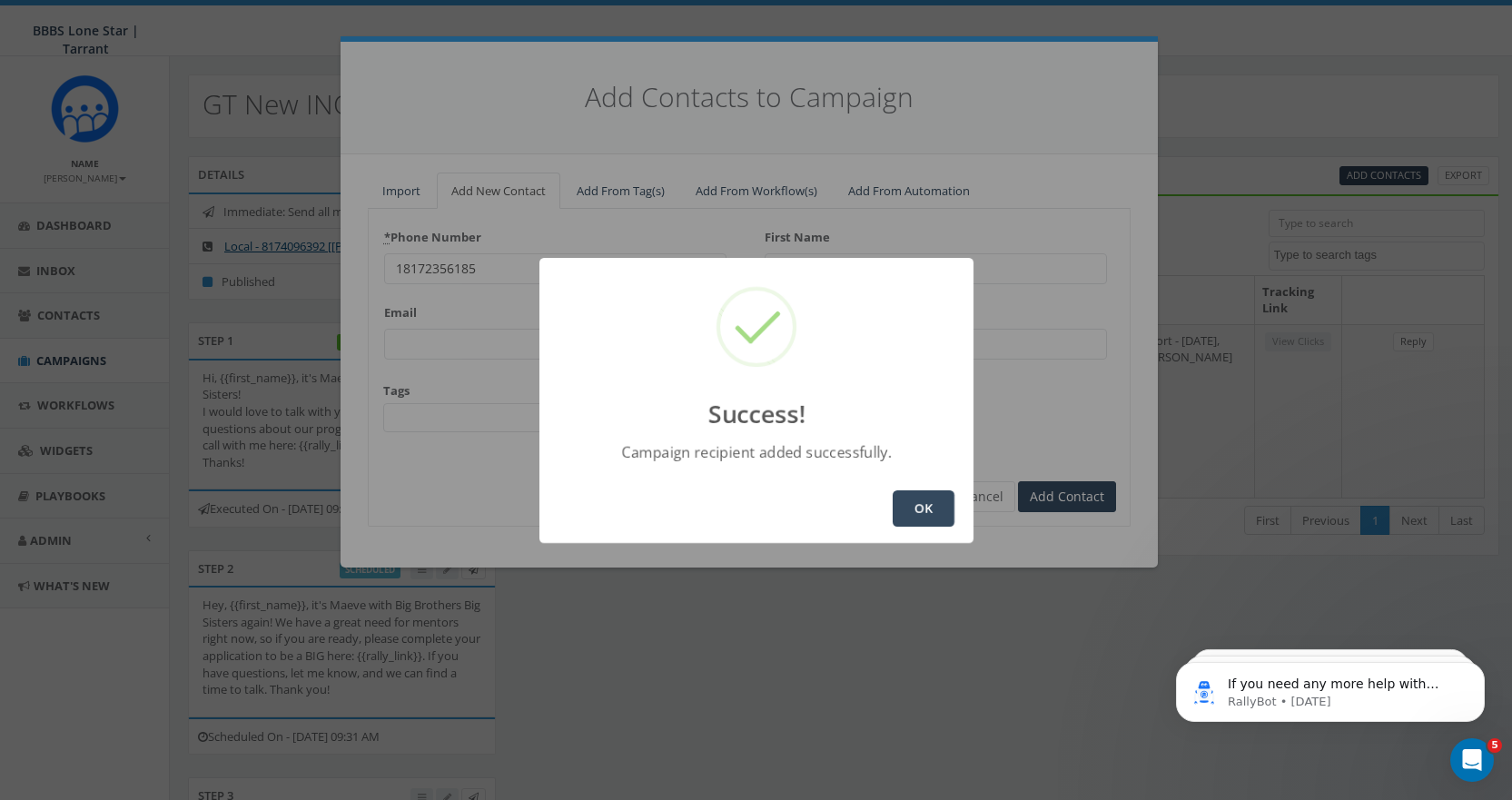
type input "Maeve"
type input "Mitchell"
click at [946, 518] on button "OK" at bounding box center [923, 507] width 62 height 36
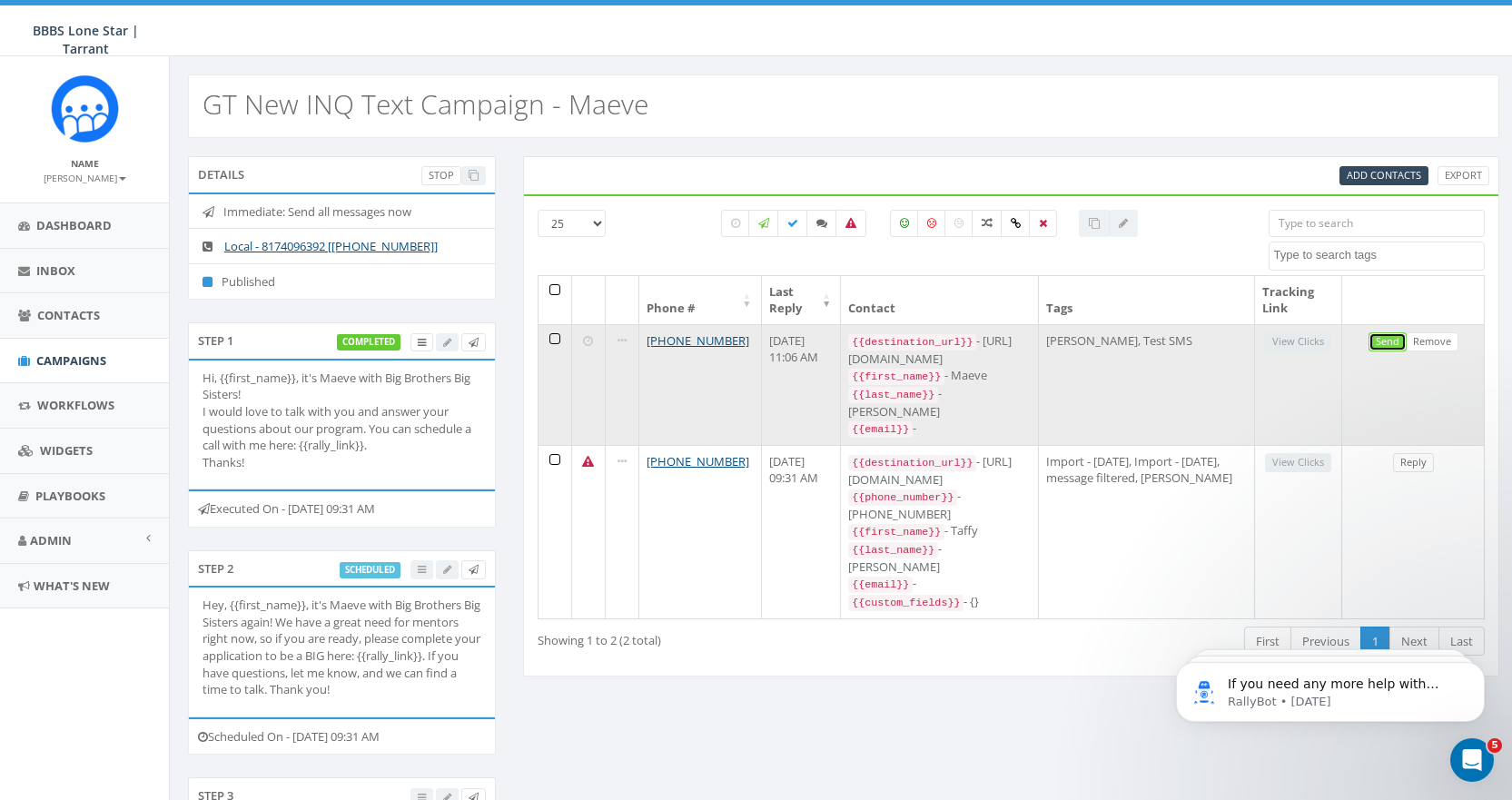
click at [1374, 337] on link "Send" at bounding box center [1386, 341] width 38 height 19
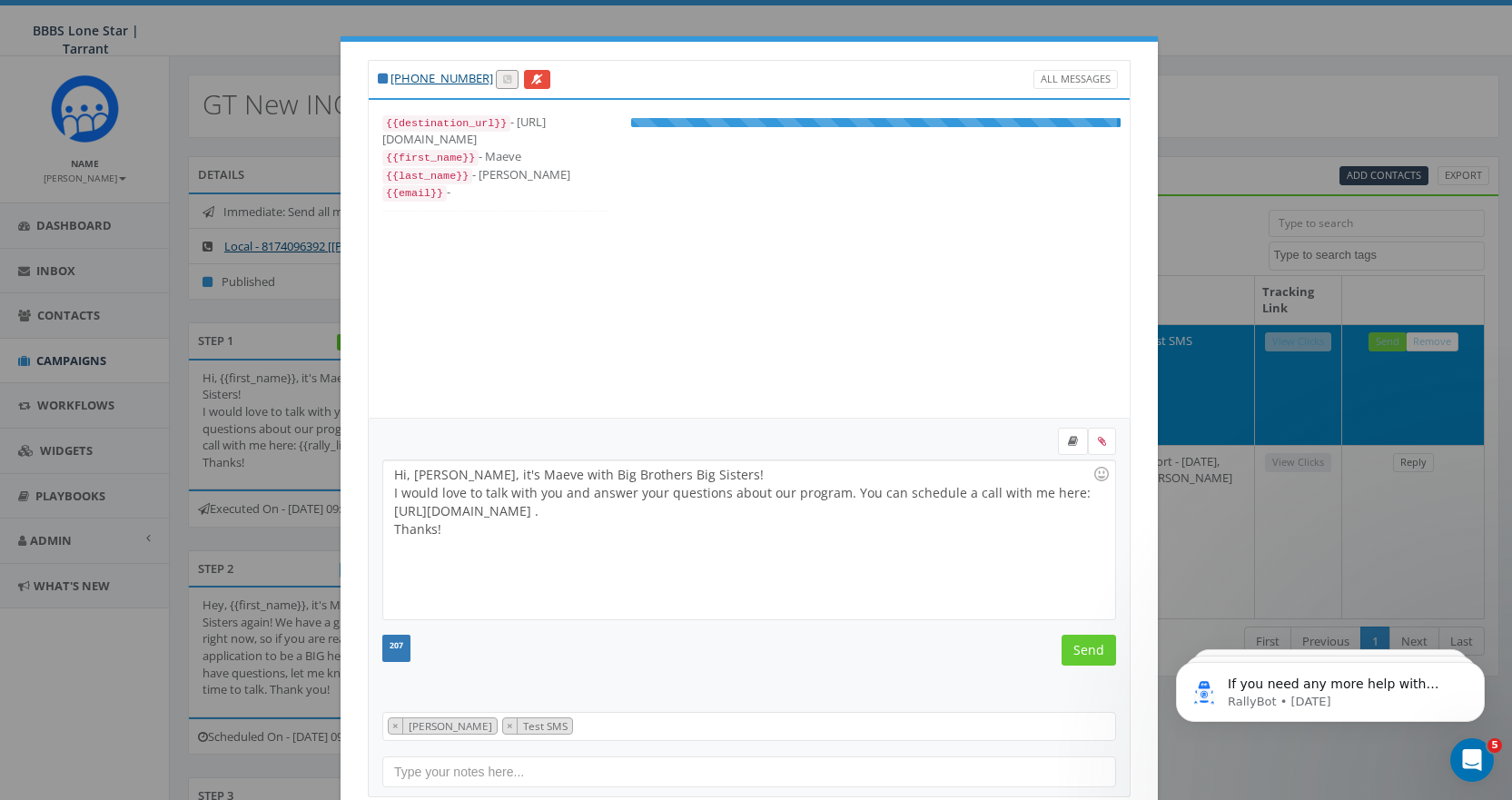
scroll to position [18, 0]
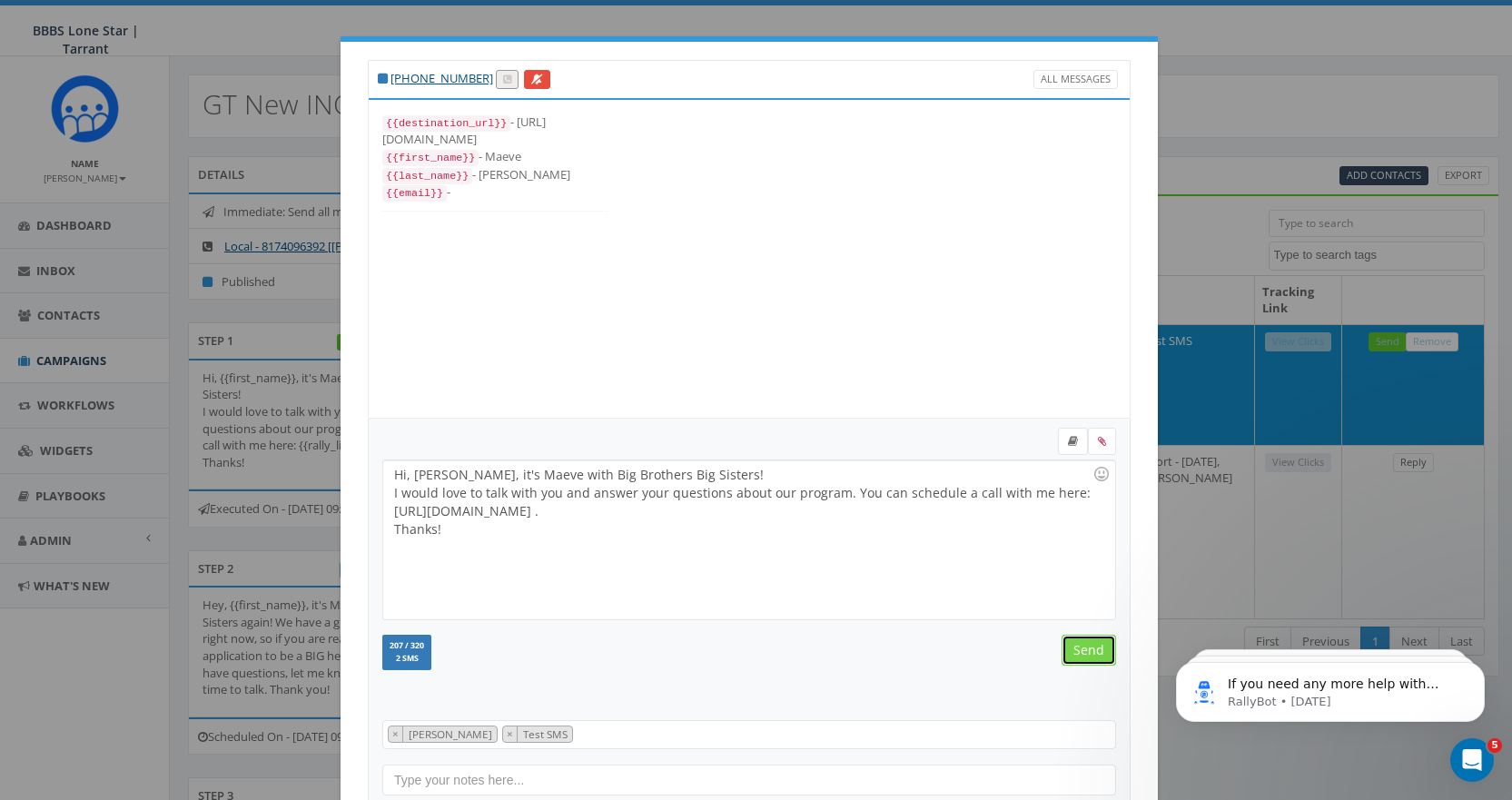
click at [1068, 646] on input "Send" at bounding box center [1088, 650] width 54 height 30
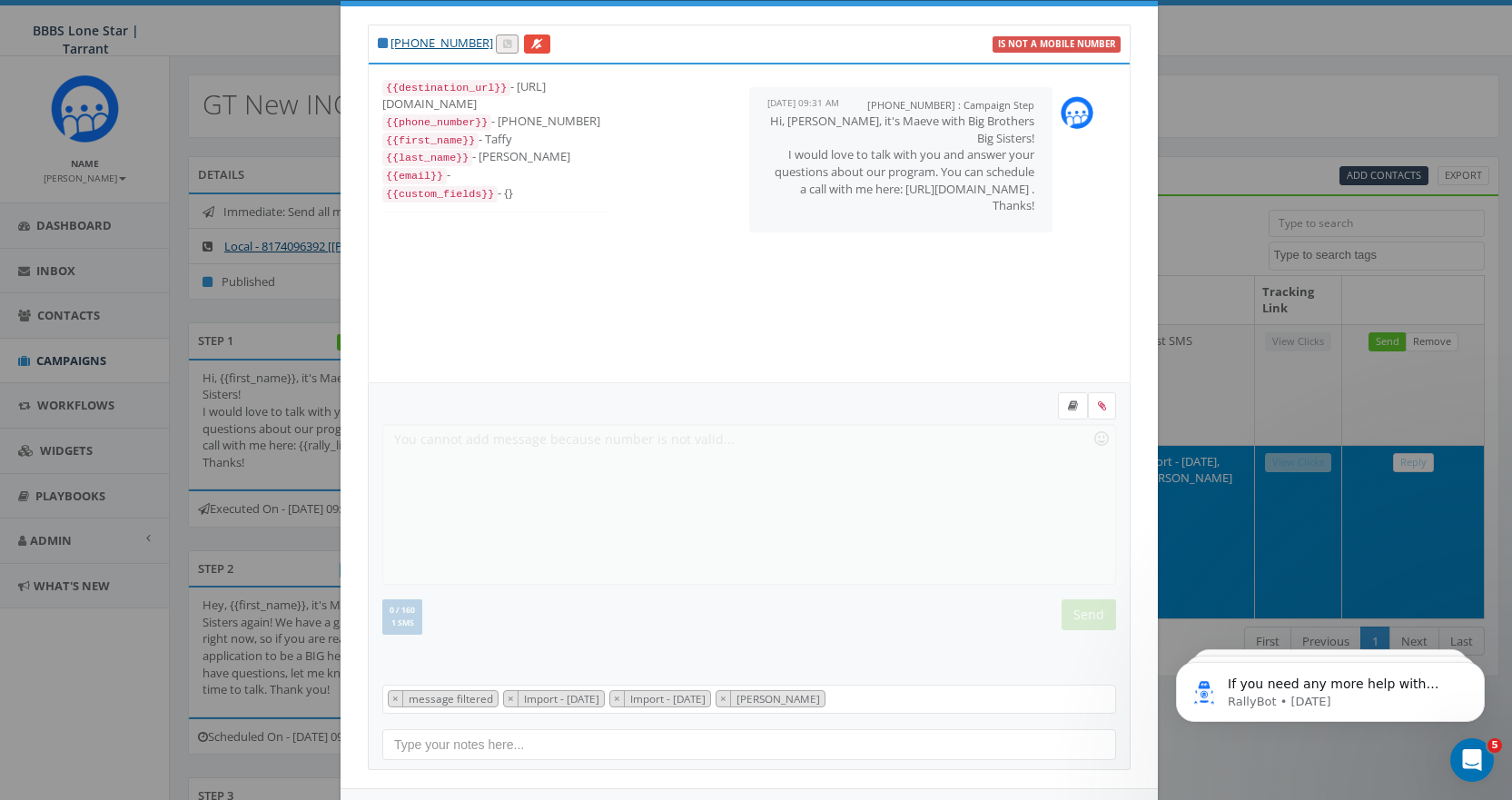
scroll to position [110, 0]
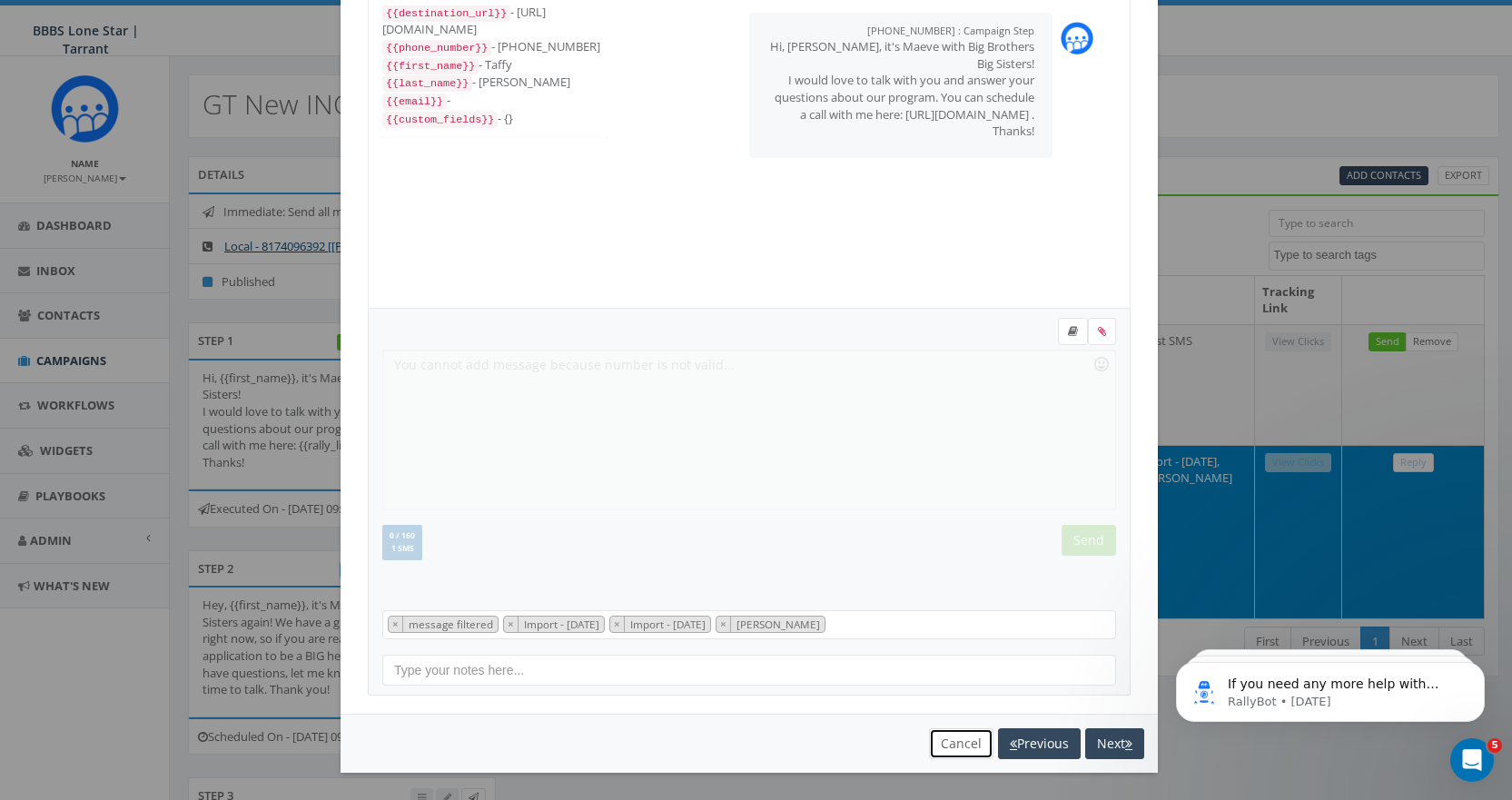
click at [958, 740] on button "Cancel" at bounding box center [961, 743] width 65 height 30
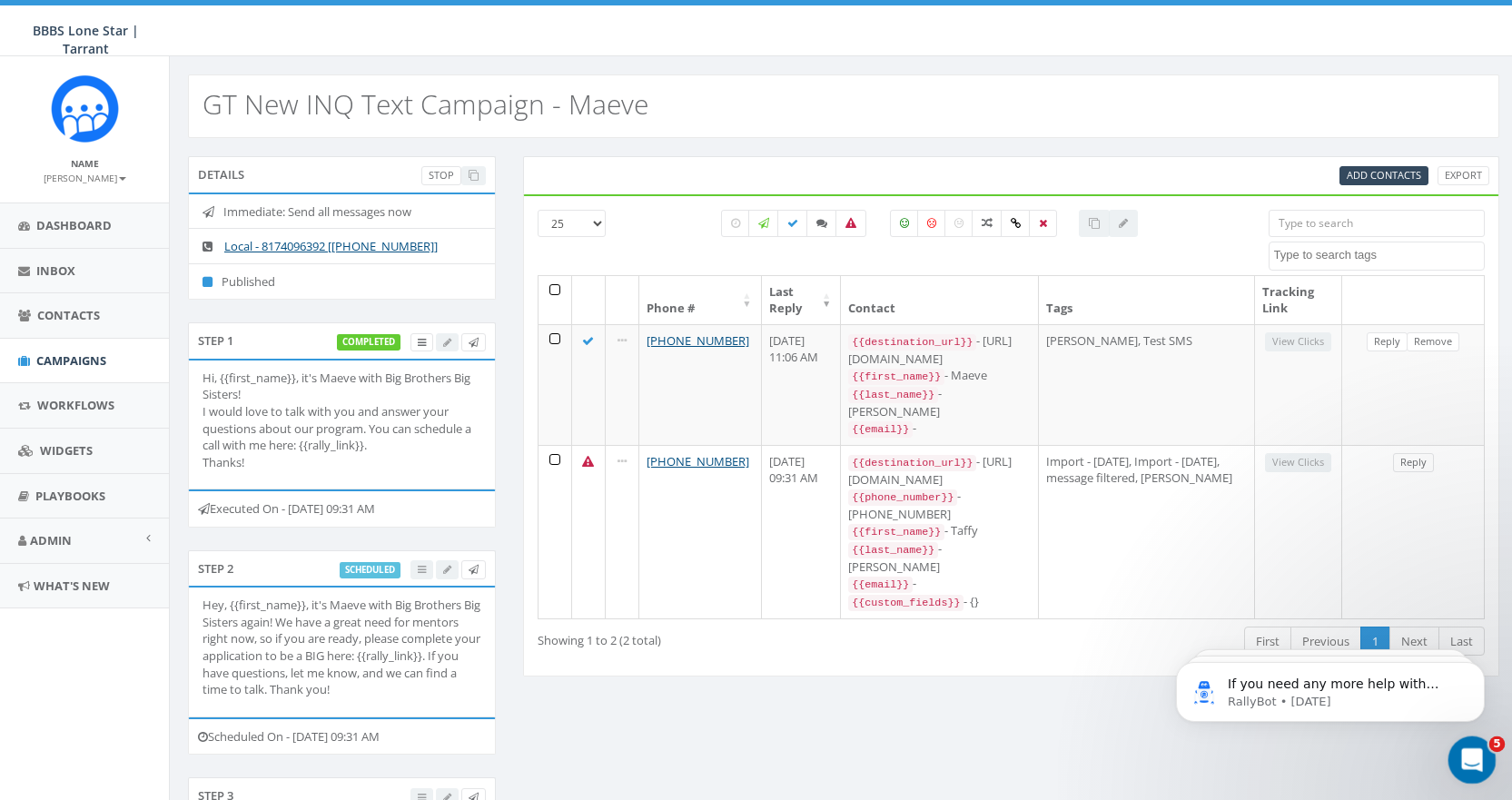
click at [1473, 748] on icon "Open Intercom Messenger" at bounding box center [1470, 758] width 30 height 30
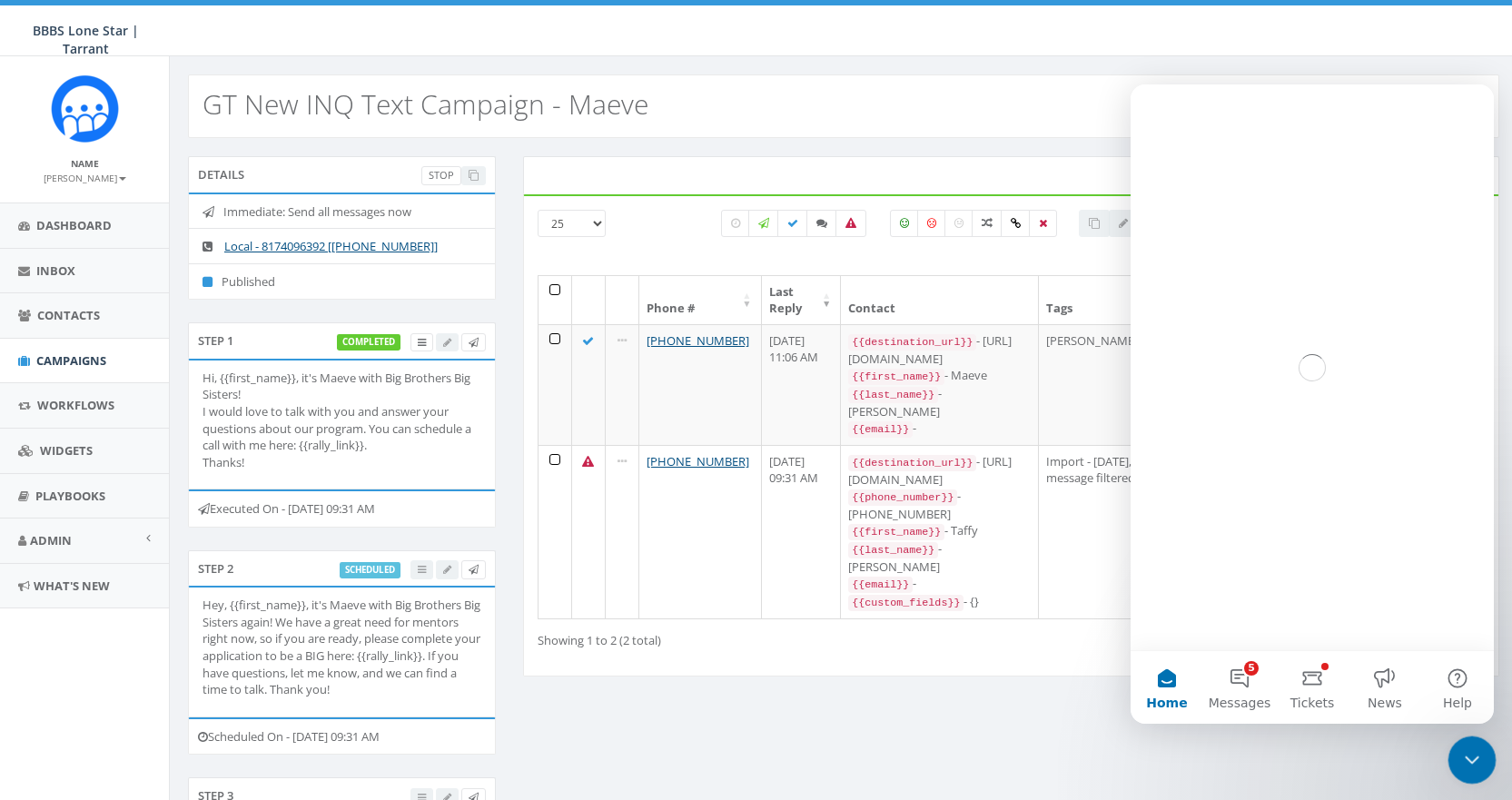
scroll to position [0, 0]
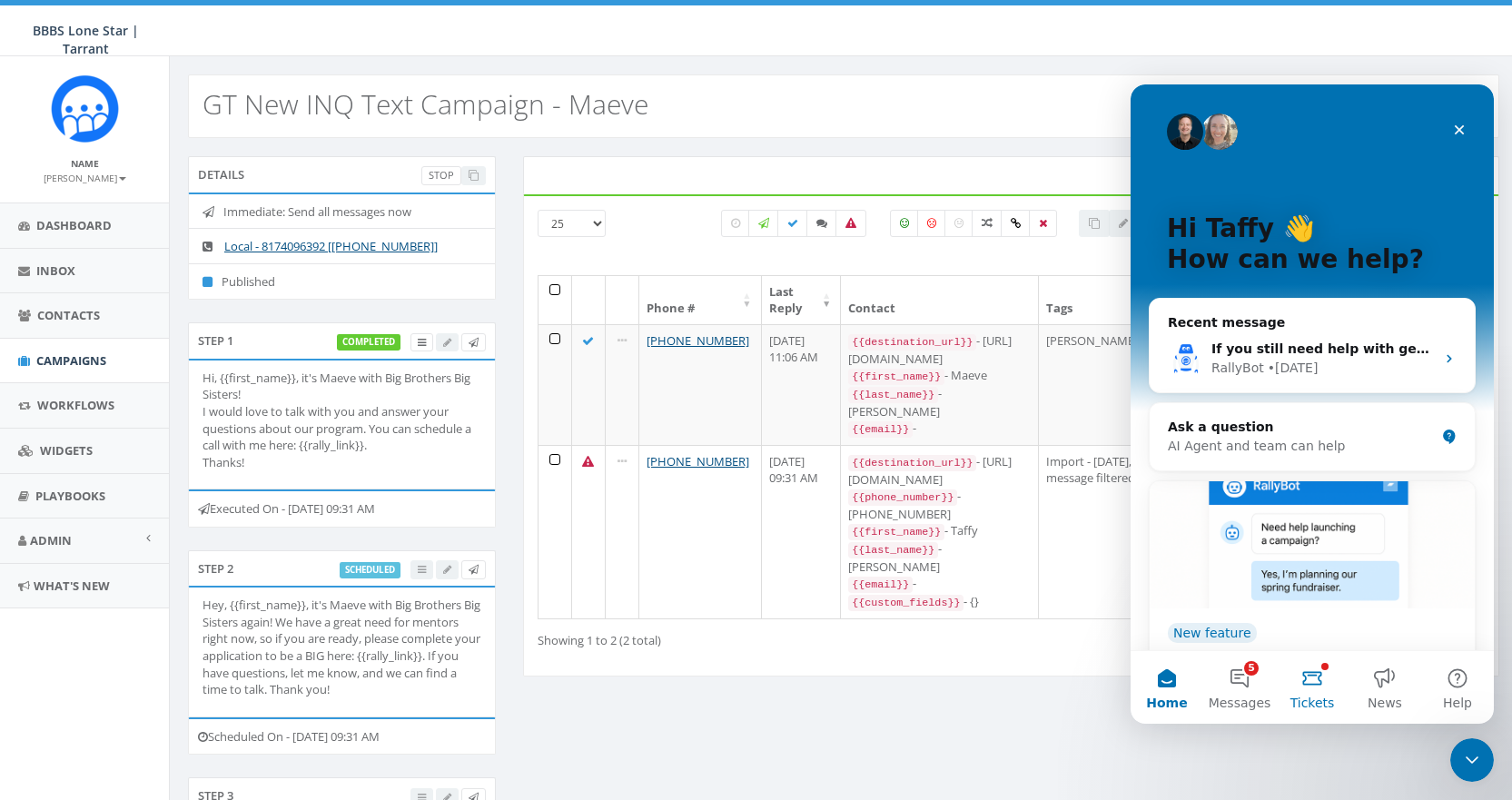
click at [1310, 675] on button "Tickets" at bounding box center [1312, 687] width 73 height 73
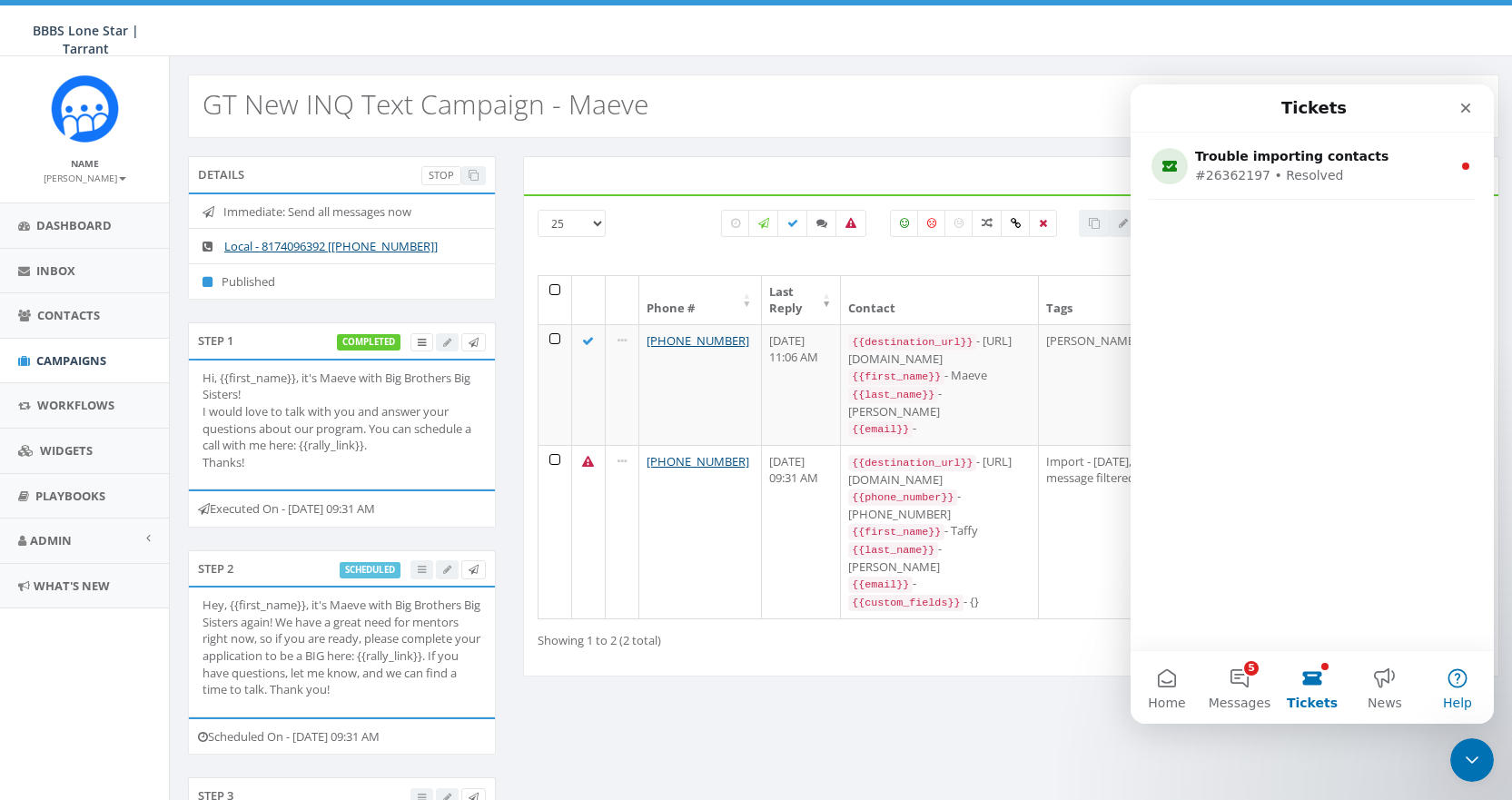
click at [1463, 675] on button "Help" at bounding box center [1458, 687] width 73 height 73
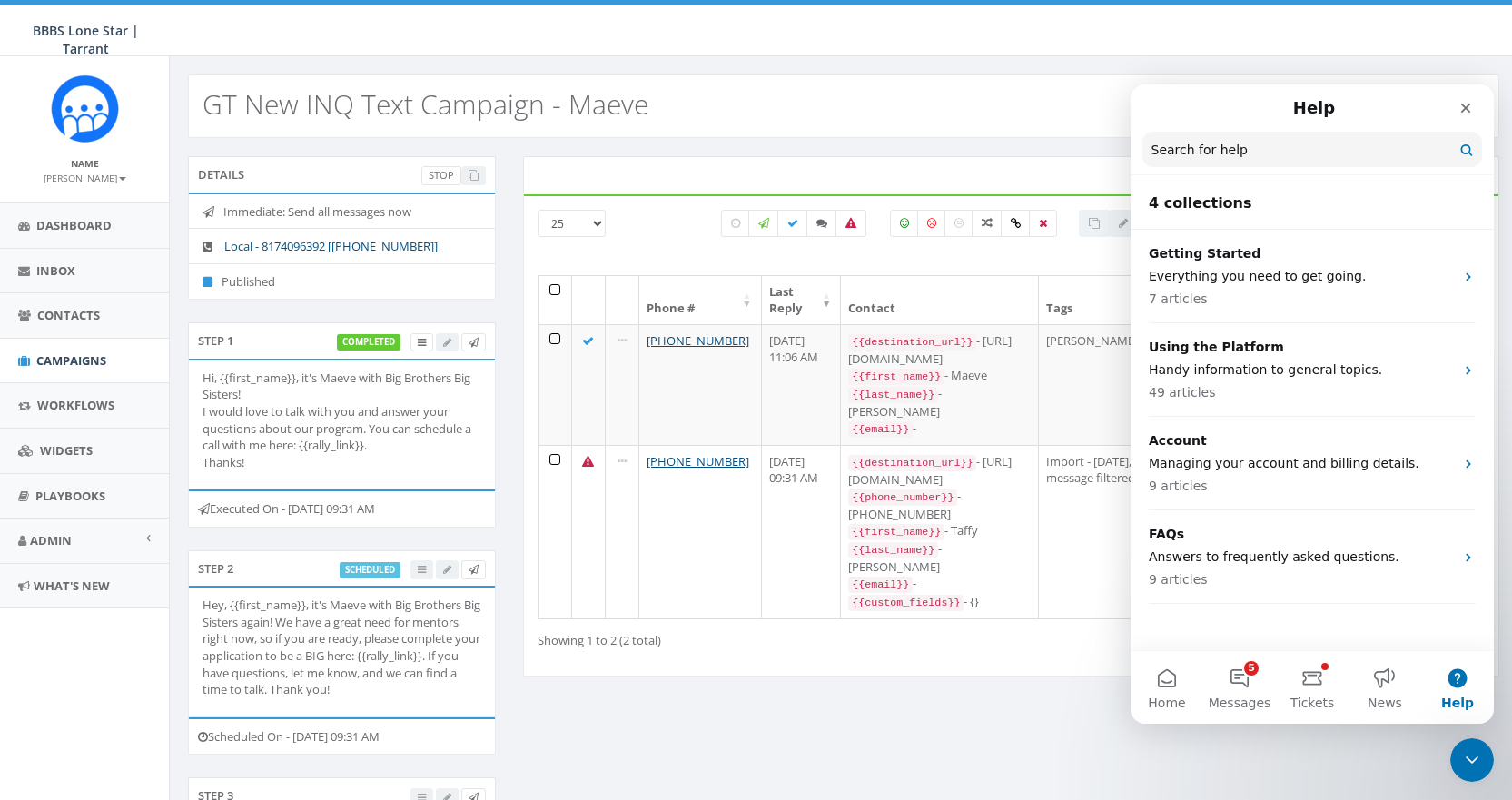
click at [1241, 150] on input "Search for help" at bounding box center [1313, 149] width 340 height 35
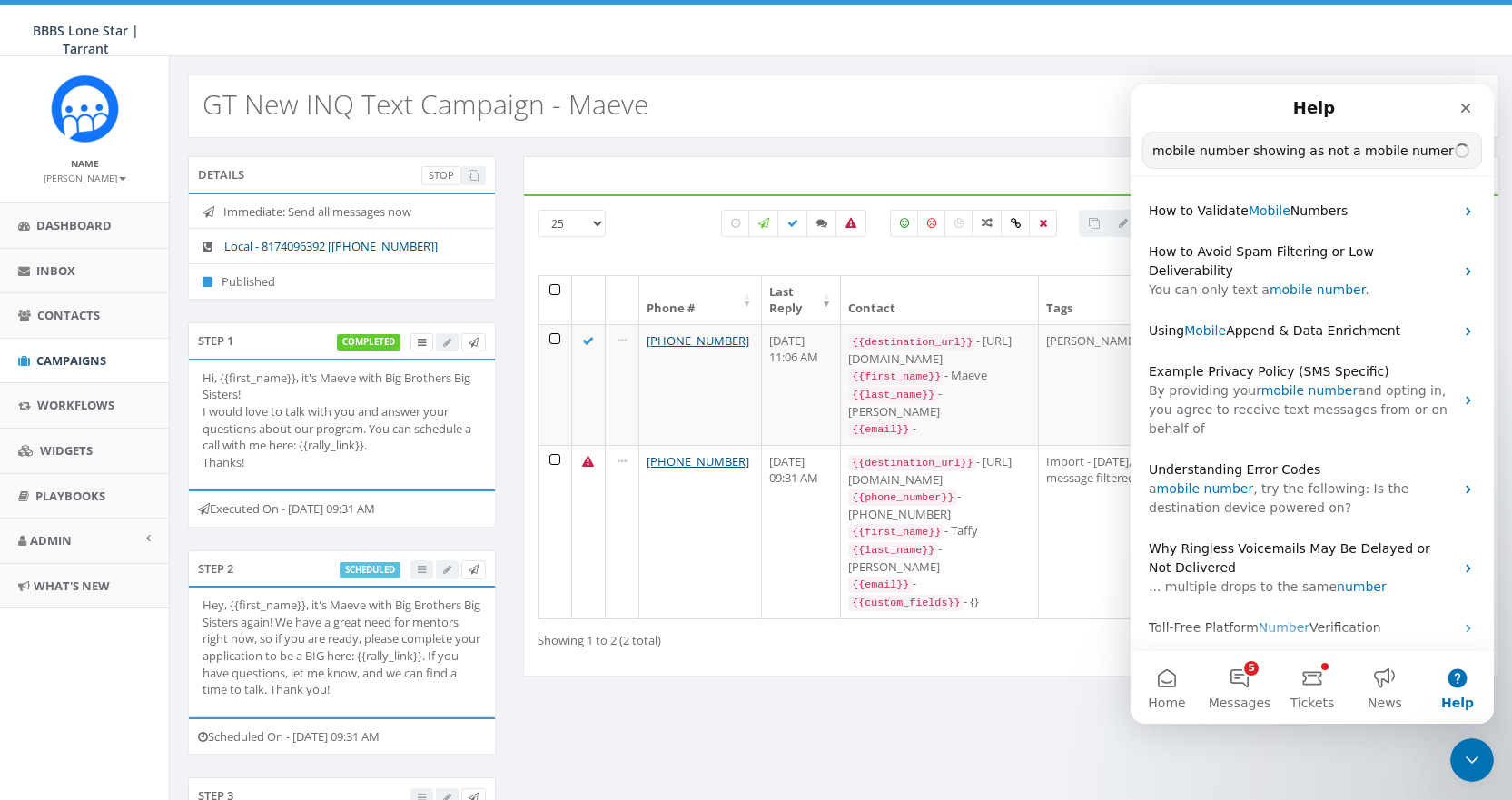
type input "mobile number showing as not a mobile numer"
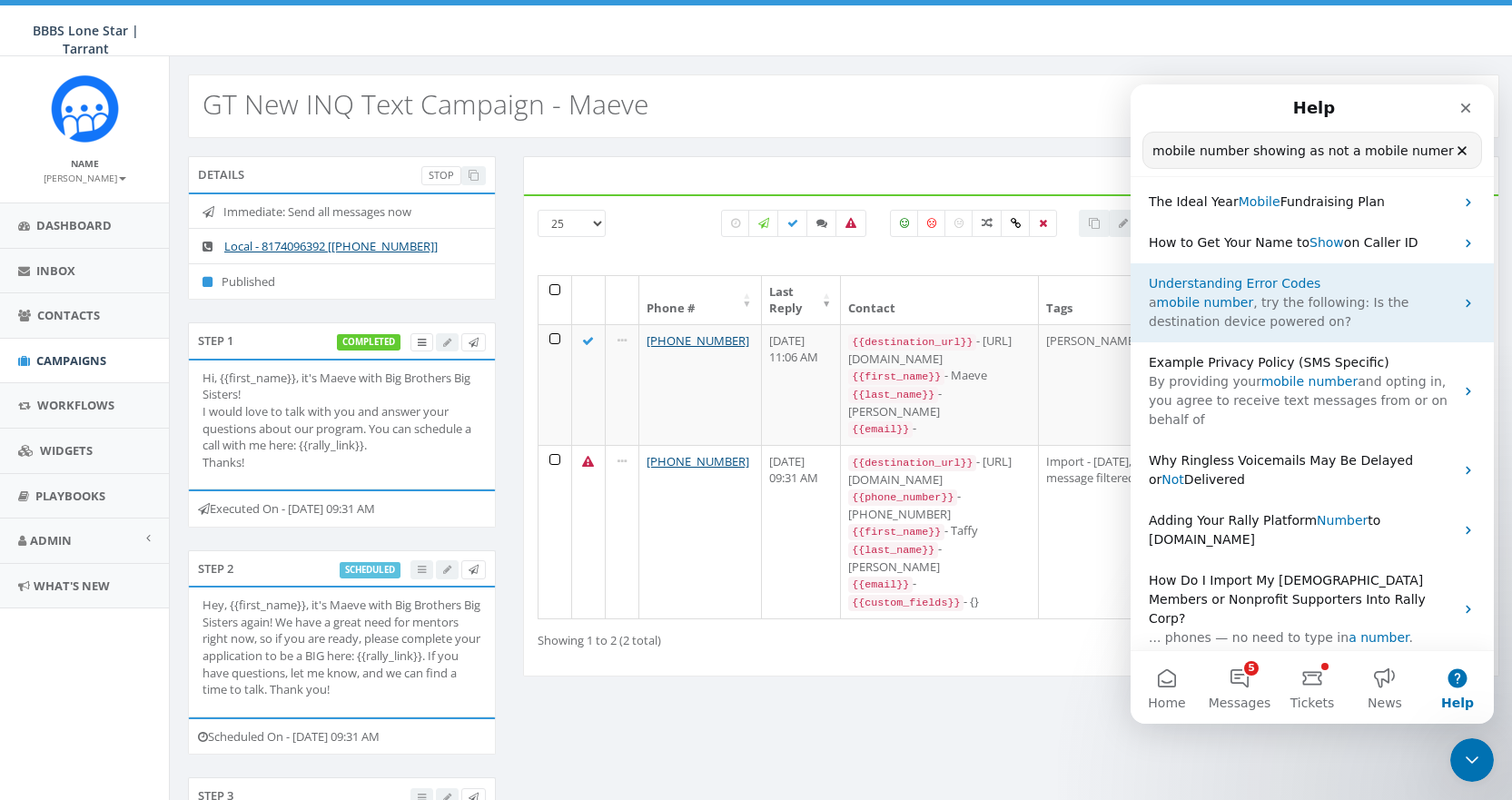
scroll to position [101, 0]
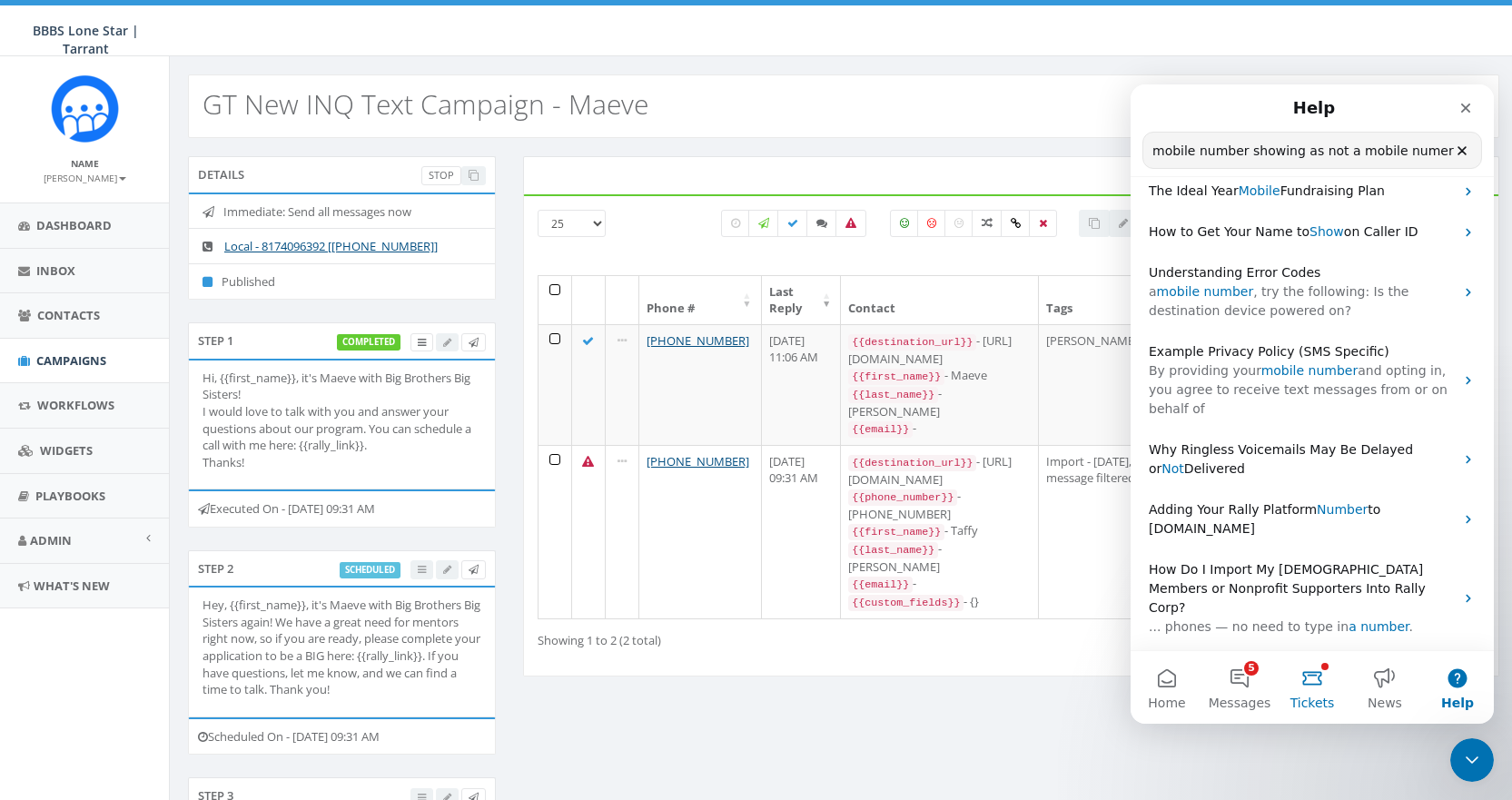
click at [1315, 679] on button "Tickets" at bounding box center [1312, 687] width 73 height 73
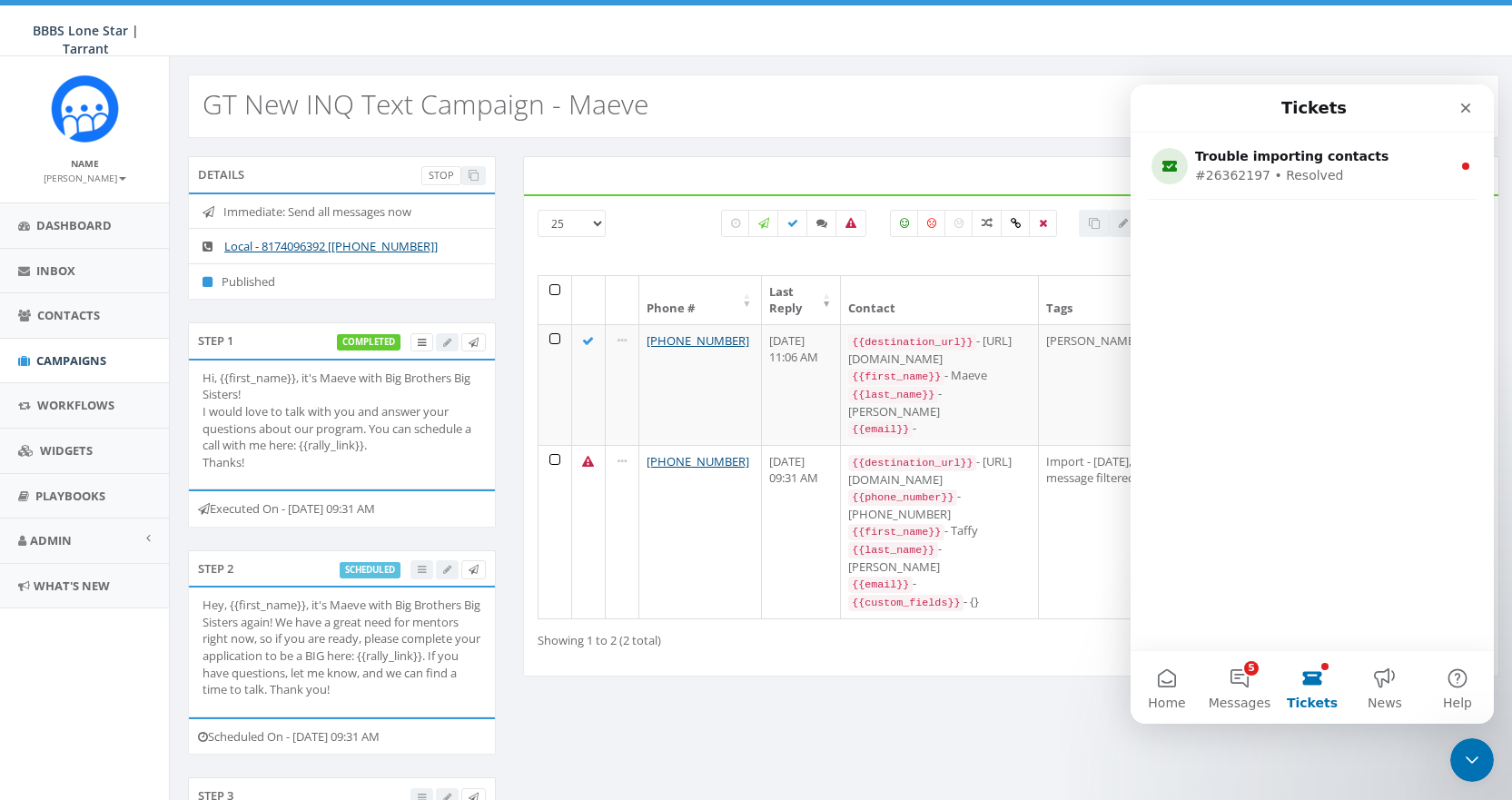
click at [1300, 237] on div "Trouble importing contacts #26362197 • Resolved" at bounding box center [1312, 391] width 363 height 518
click at [73, 356] on span "Campaigns" at bounding box center [71, 361] width 70 height 17
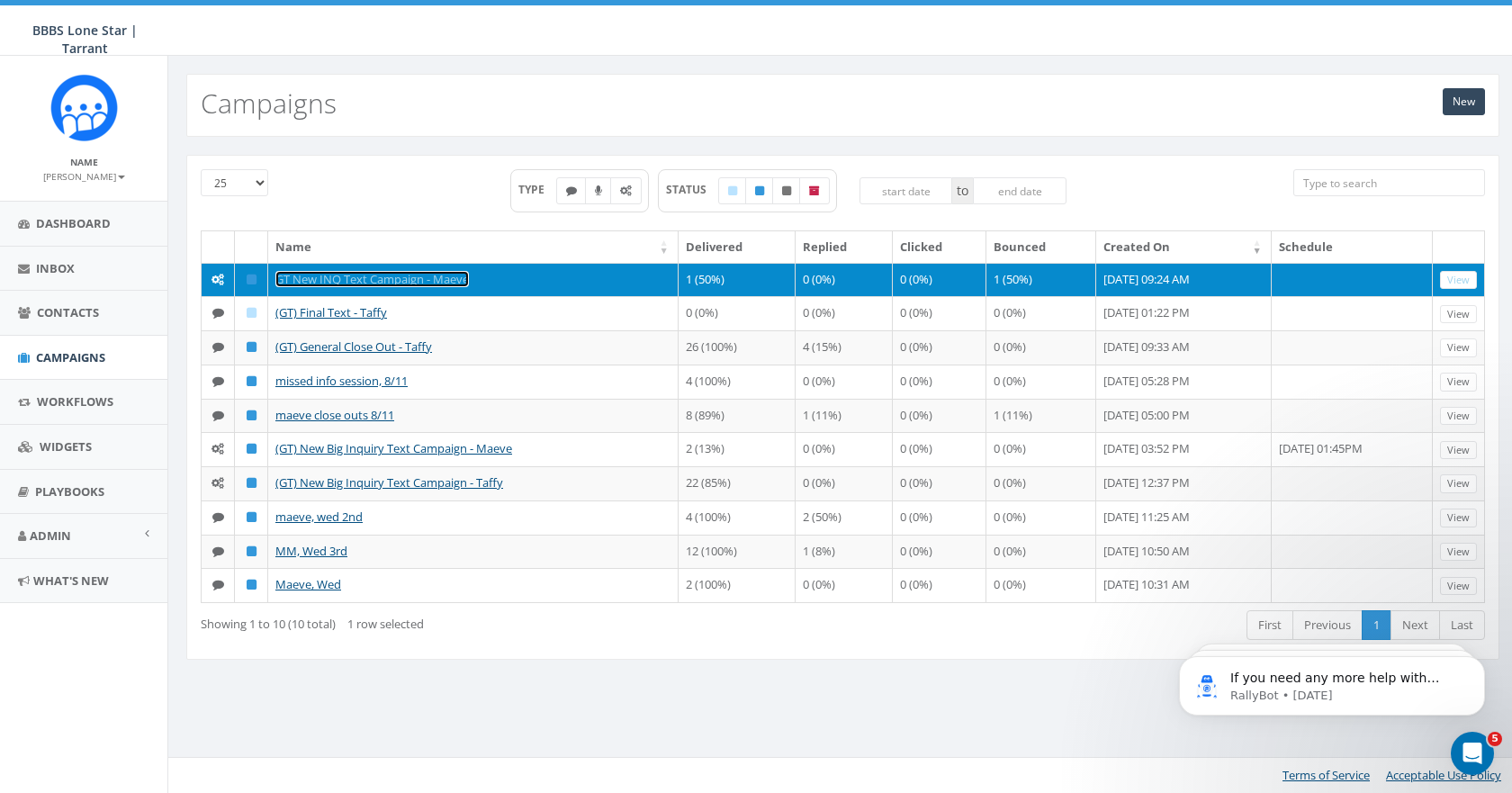
click at [355, 275] on link "GT New INQ Text Campaign - Maeve" at bounding box center [372, 279] width 194 height 16
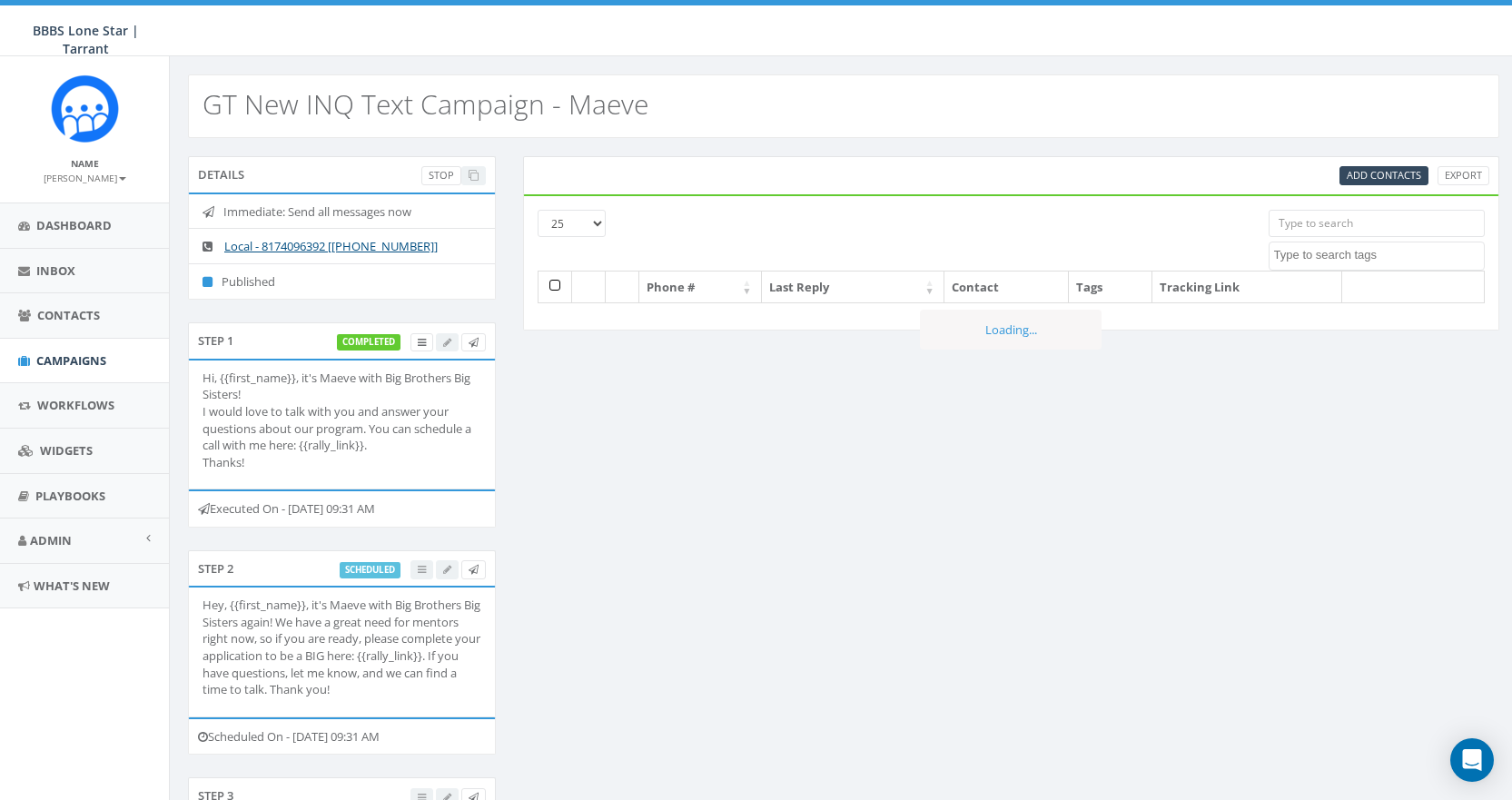
select select
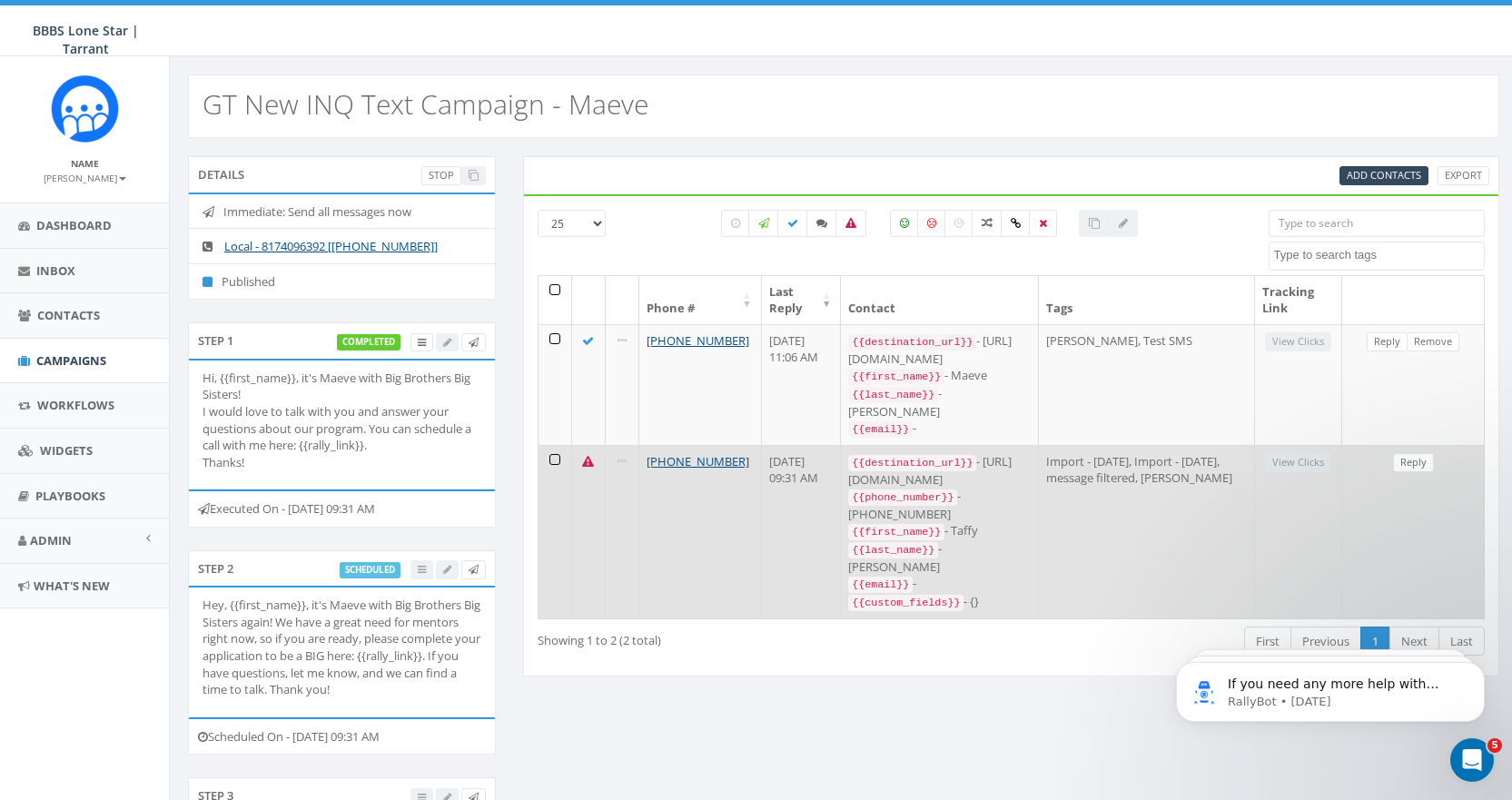
click at [586, 456] on icon at bounding box center [588, 461] width 12 height 12
click at [1421, 453] on link "Reply" at bounding box center [1413, 462] width 41 height 19
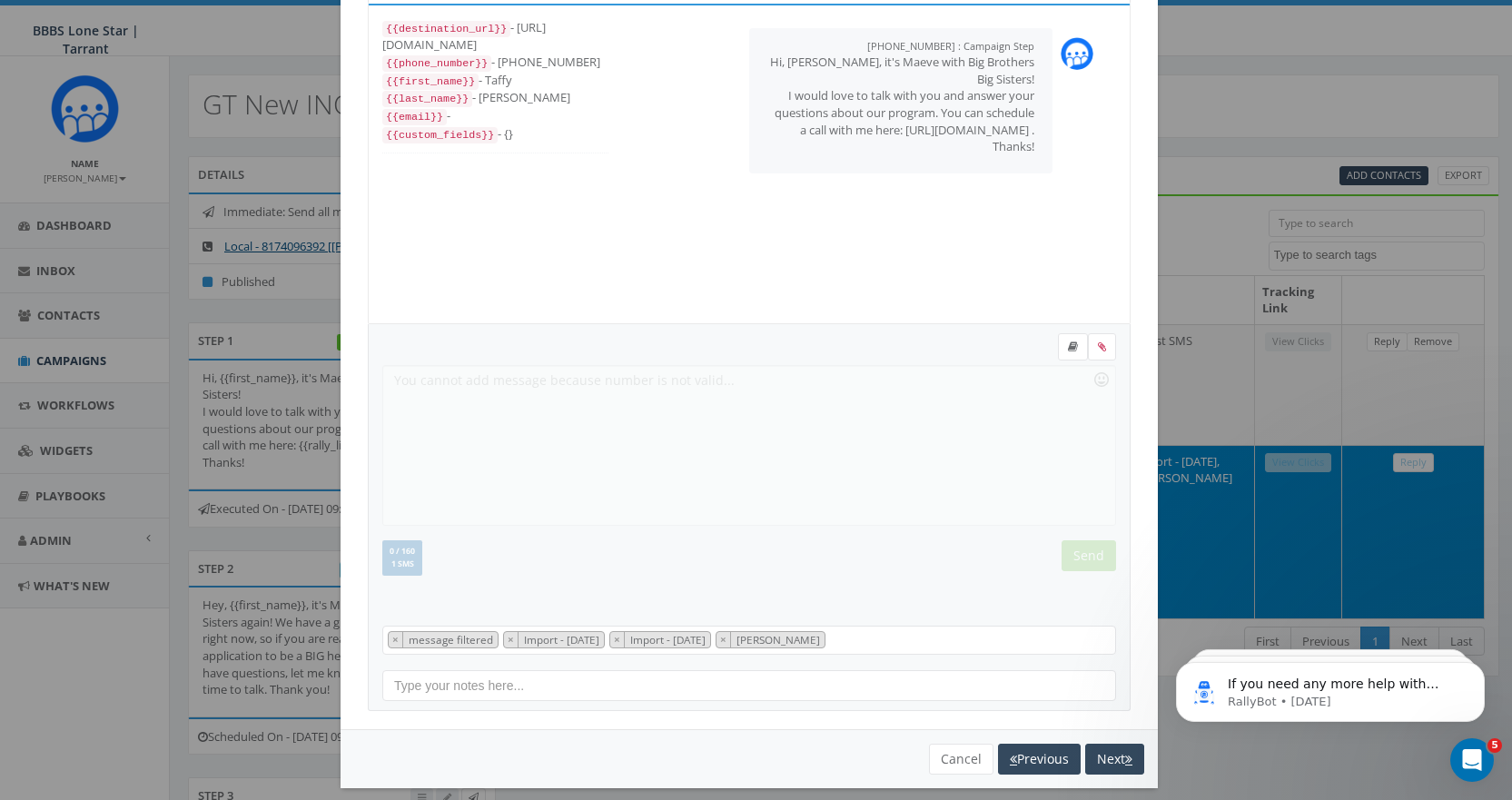
scroll to position [110, 0]
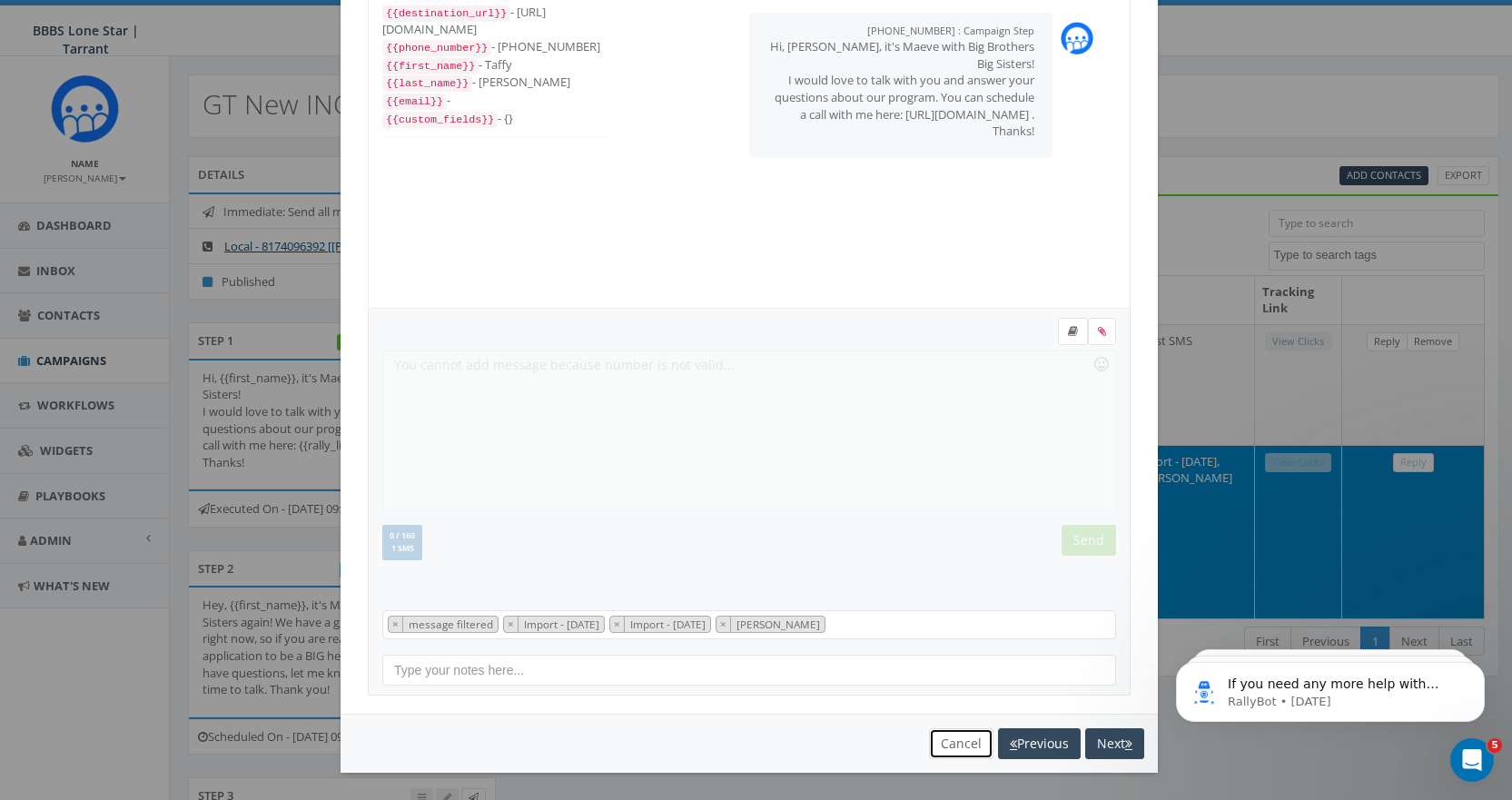
click at [947, 741] on button "Cancel" at bounding box center [961, 743] width 65 height 30
